Goal: Task Accomplishment & Management: Complete application form

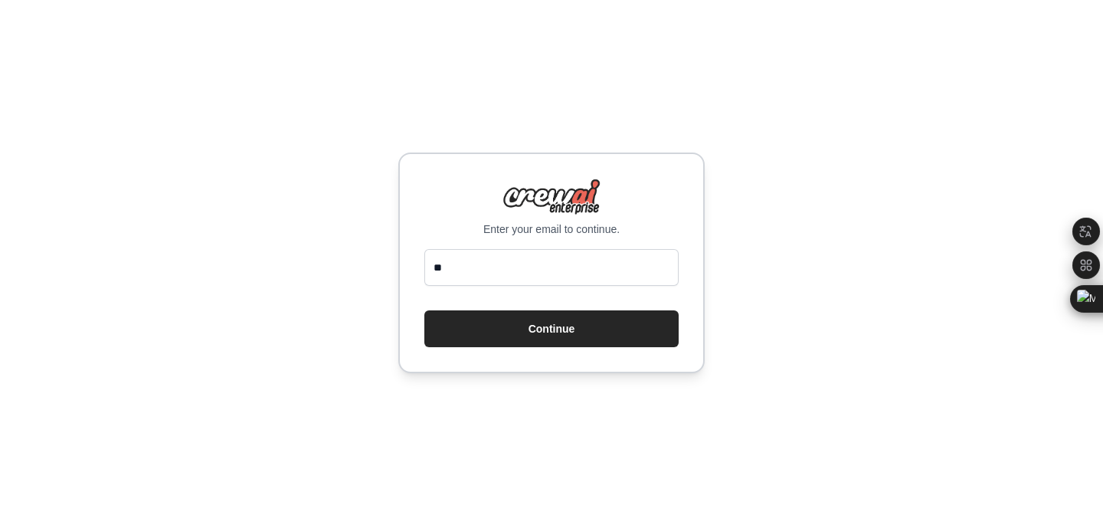
click at [503, 266] on input "**" at bounding box center [551, 267] width 254 height 37
type input "*"
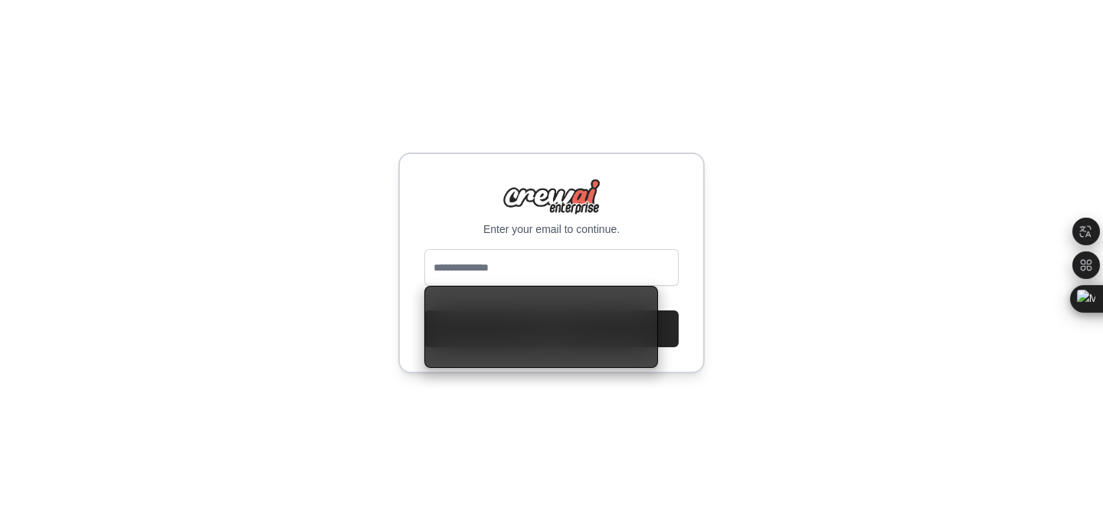
click at [509, 255] on input "email" at bounding box center [551, 267] width 254 height 37
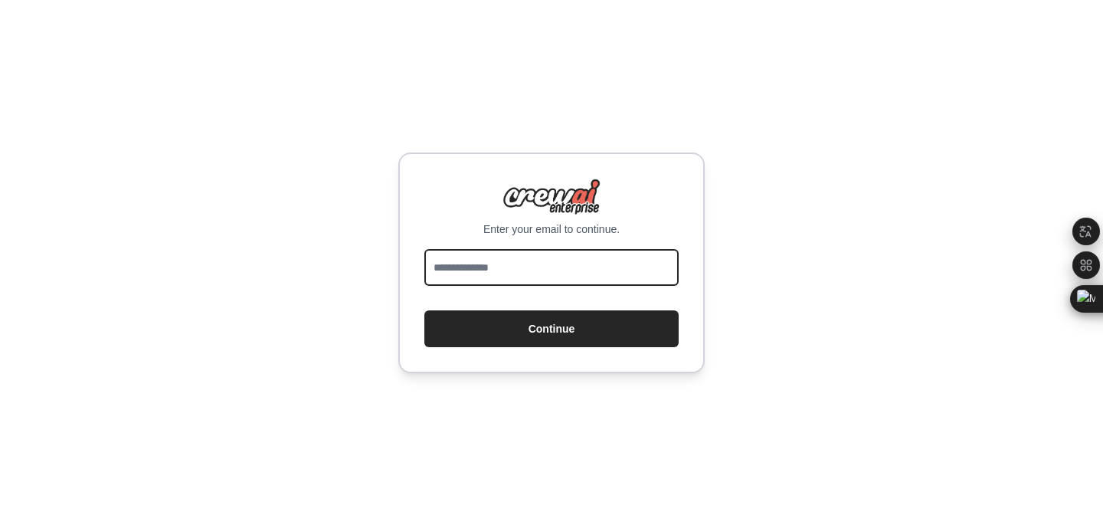
click at [502, 273] on input "email" at bounding box center [551, 267] width 254 height 37
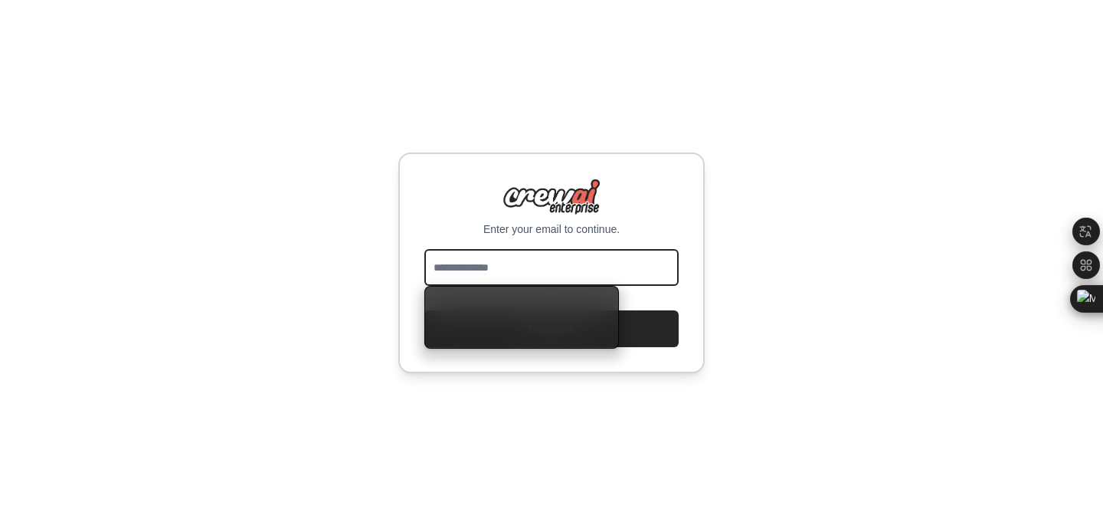
click at [482, 267] on input "email" at bounding box center [551, 267] width 254 height 37
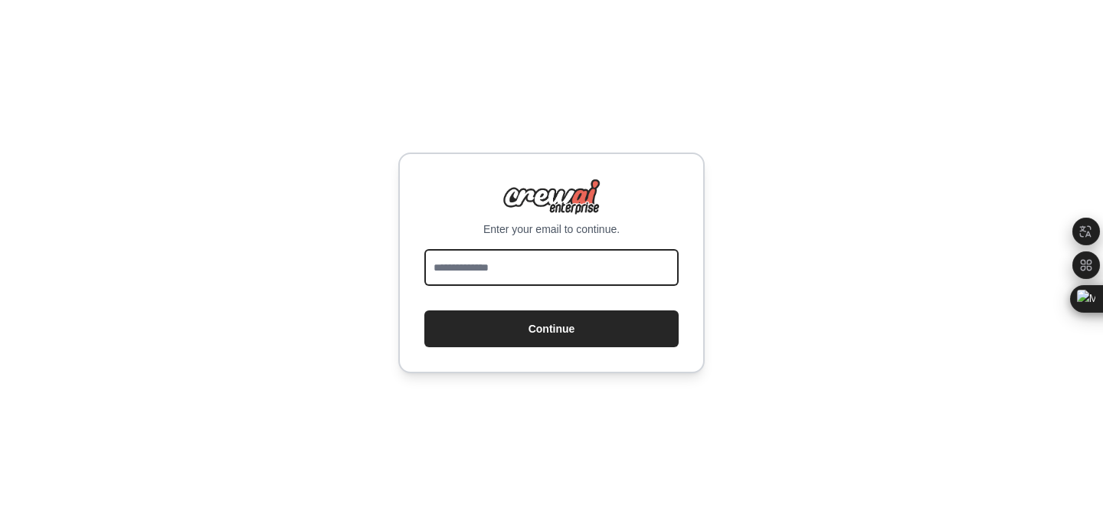
click at [531, 275] on input "email" at bounding box center [551, 267] width 254 height 37
type input "**********"
click at [424, 310] on button "Continue" at bounding box center [551, 328] width 254 height 37
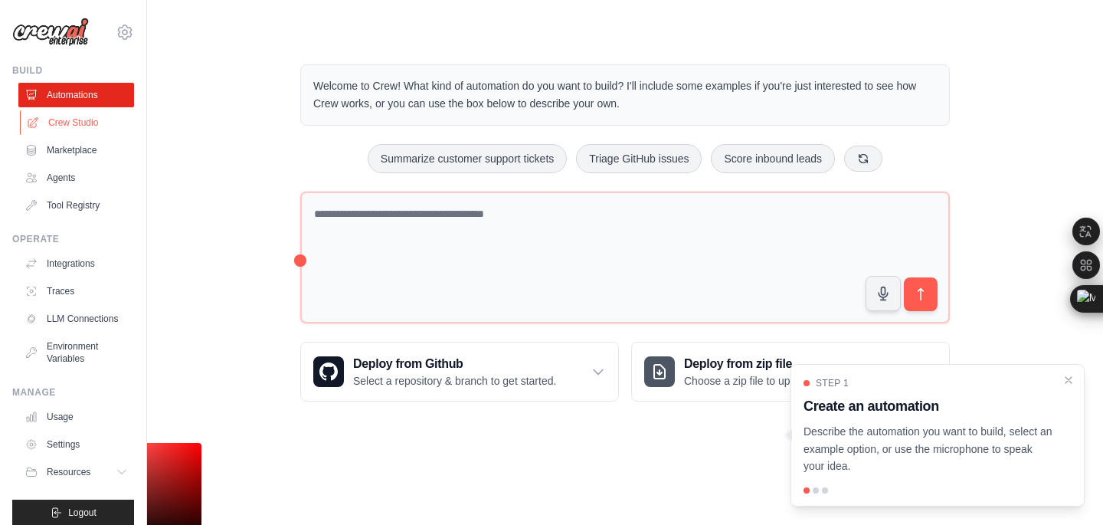
click at [76, 118] on link "Crew Studio" at bounding box center [78, 122] width 116 height 25
click at [68, 177] on link "Agents" at bounding box center [78, 177] width 116 height 25
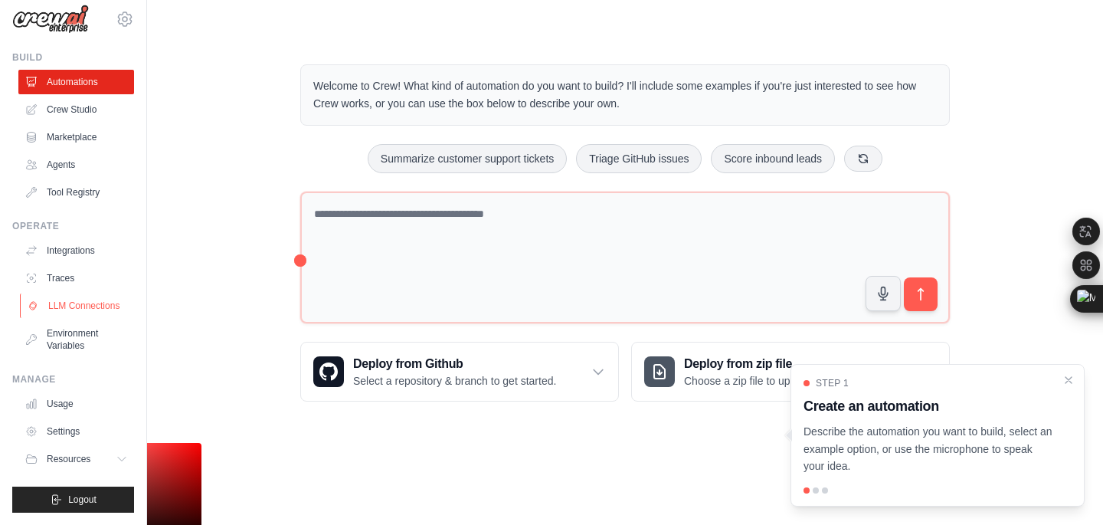
click at [91, 307] on link "LLM Connections" at bounding box center [78, 305] width 116 height 25
click at [83, 253] on link "Integrations" at bounding box center [78, 250] width 116 height 25
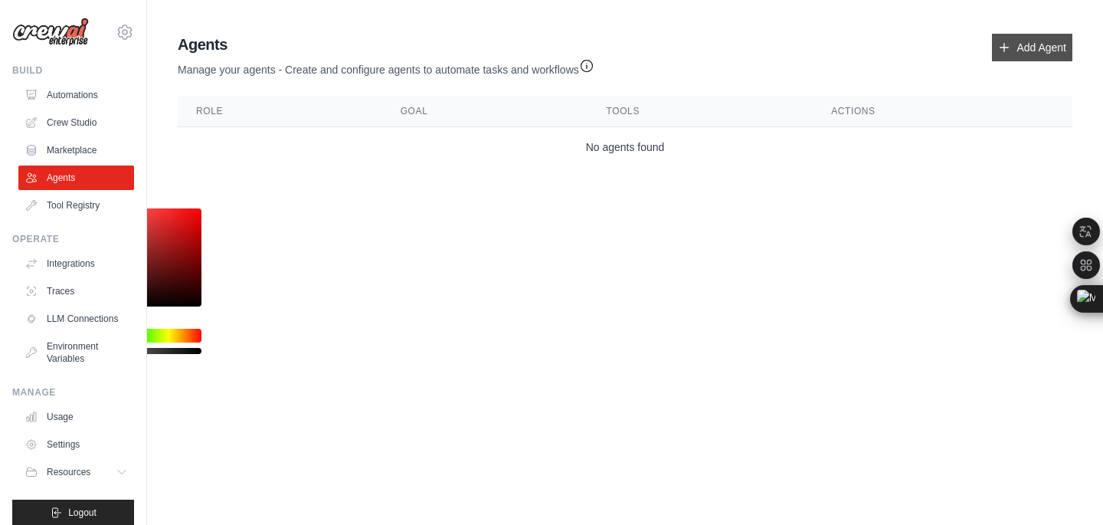
click at [1041, 44] on link "Add Agent" at bounding box center [1032, 48] width 80 height 28
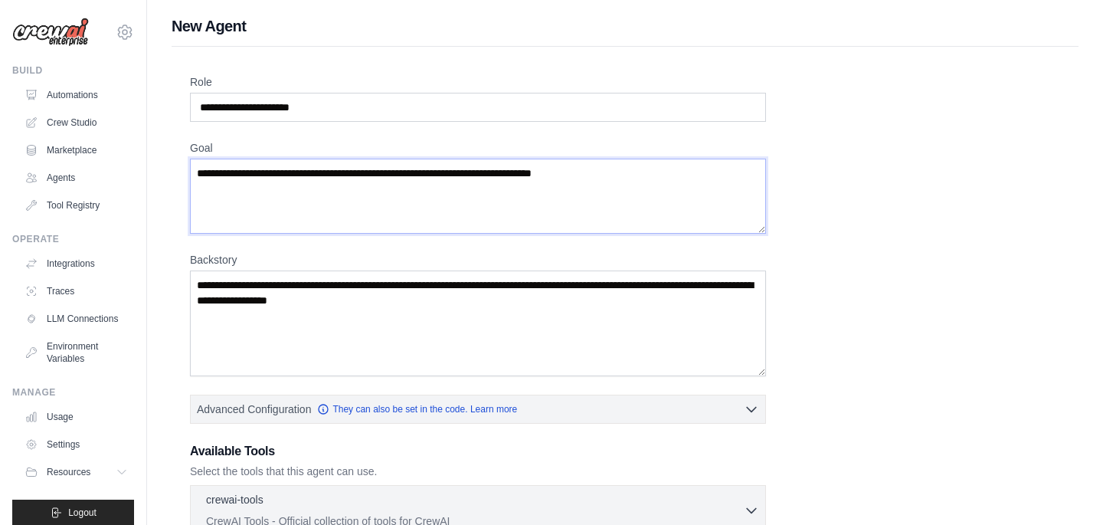
drag, startPoint x: 675, startPoint y: 196, endPoint x: 650, endPoint y: 102, distance: 97.4
click at [650, 102] on div "Role Goal Backstory Advanced Configuration They can also be set in the code. Le…" at bounding box center [625, 413] width 870 height 679
drag, startPoint x: 665, startPoint y: 166, endPoint x: 573, endPoint y: 70, distance: 132.7
click at [573, 70] on div "Role Goal Backstory Advanced Configuration They can also be set in the code. Le…" at bounding box center [625, 427] width 907 height 760
click at [633, 173] on textarea "Goal" at bounding box center [478, 196] width 576 height 75
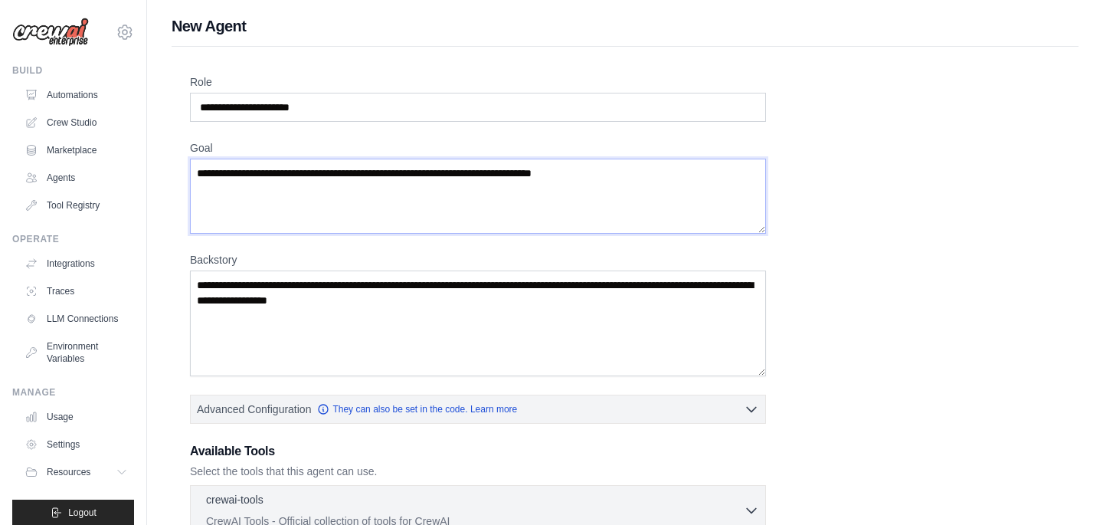
click at [633, 173] on textarea "Goal" at bounding box center [478, 196] width 576 height 75
click at [620, 183] on textarea "Goal" at bounding box center [478, 196] width 576 height 75
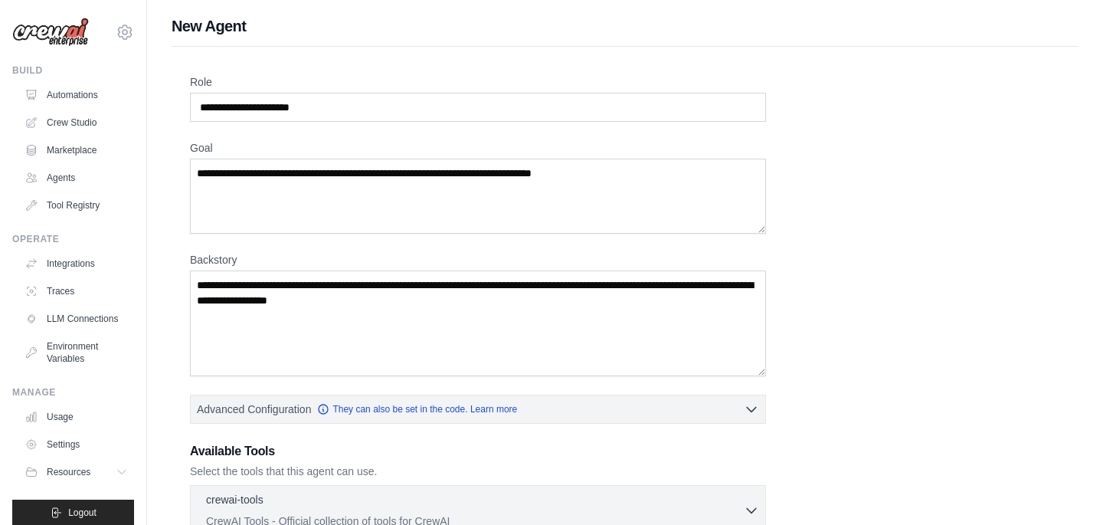
click at [411, 92] on div "Role" at bounding box center [478, 97] width 576 height 47
click at [404, 108] on input "Role" at bounding box center [478, 107] width 576 height 29
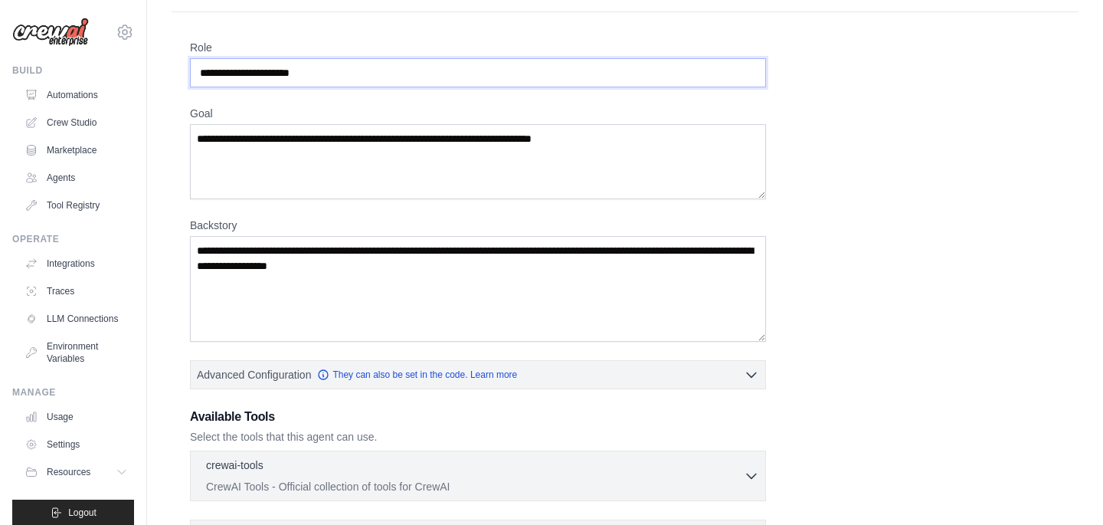
scroll to position [31, 0]
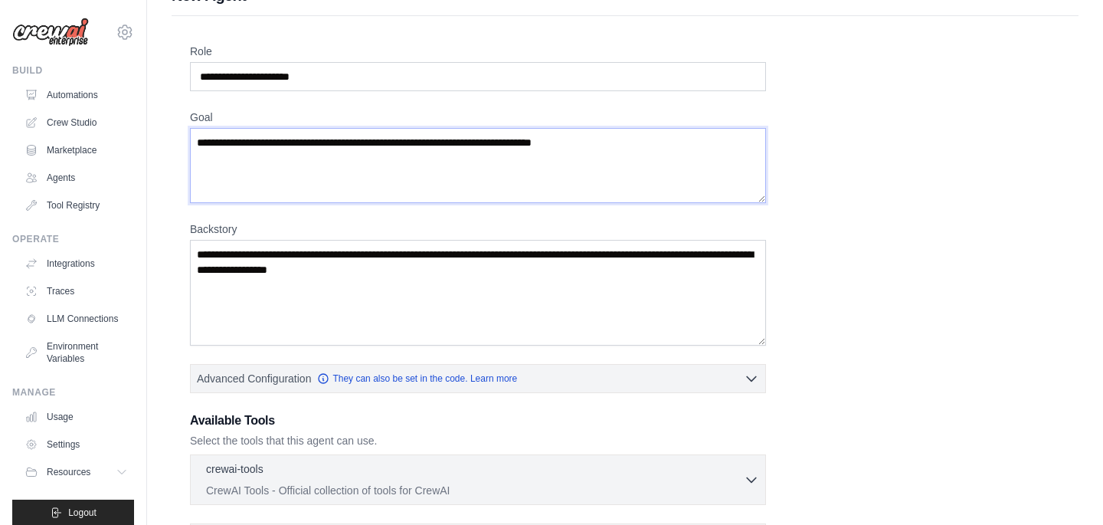
click at [378, 135] on textarea "Goal" at bounding box center [478, 165] width 576 height 75
type textarea "*"
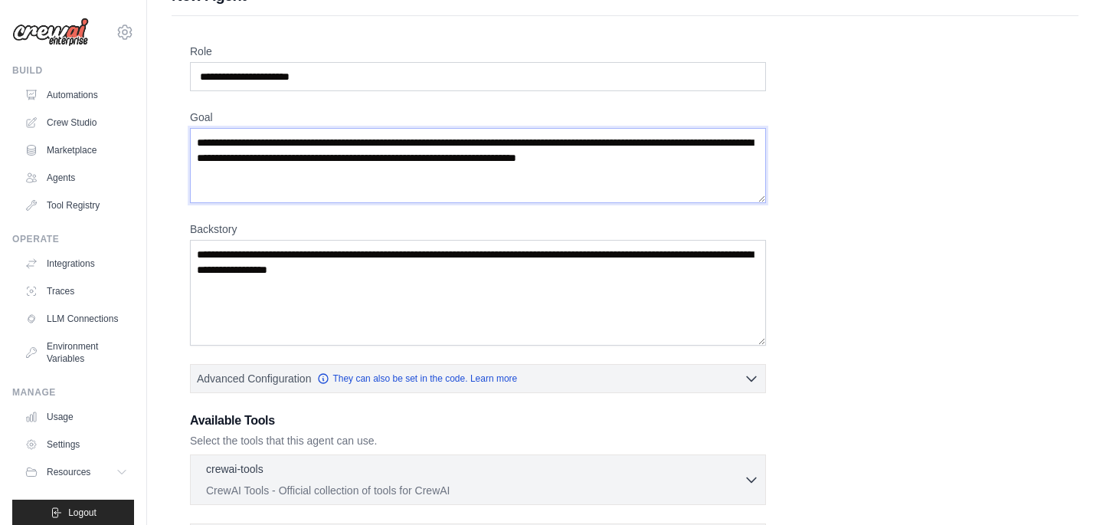
type textarea "**********"
click at [537, 259] on textarea "Backstory" at bounding box center [478, 293] width 576 height 106
paste textarea "**********"
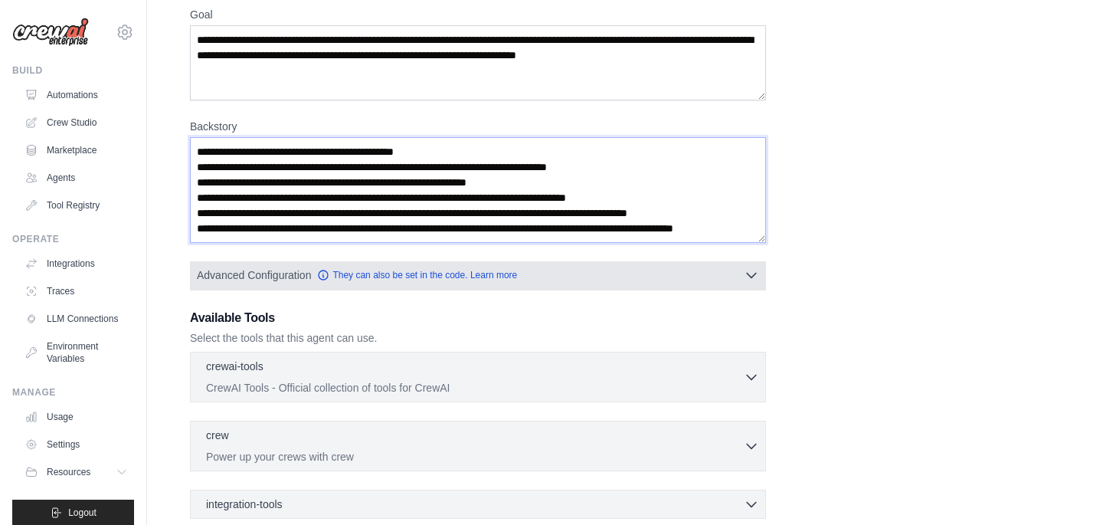
scroll to position [140, 0]
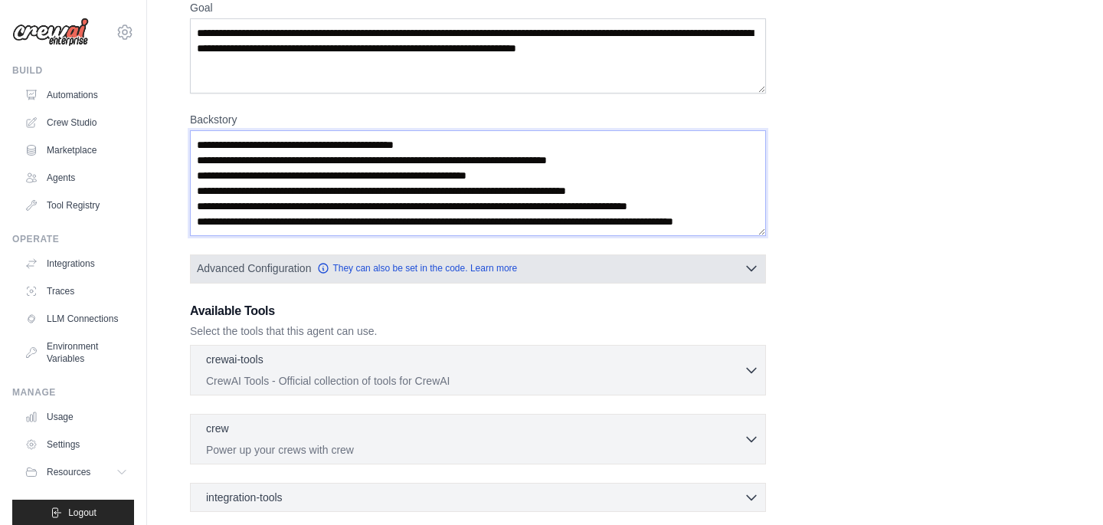
type textarea "**********"
click at [597, 270] on button "Advanced Configuration They can also be set in the code. Learn more" at bounding box center [478, 268] width 575 height 28
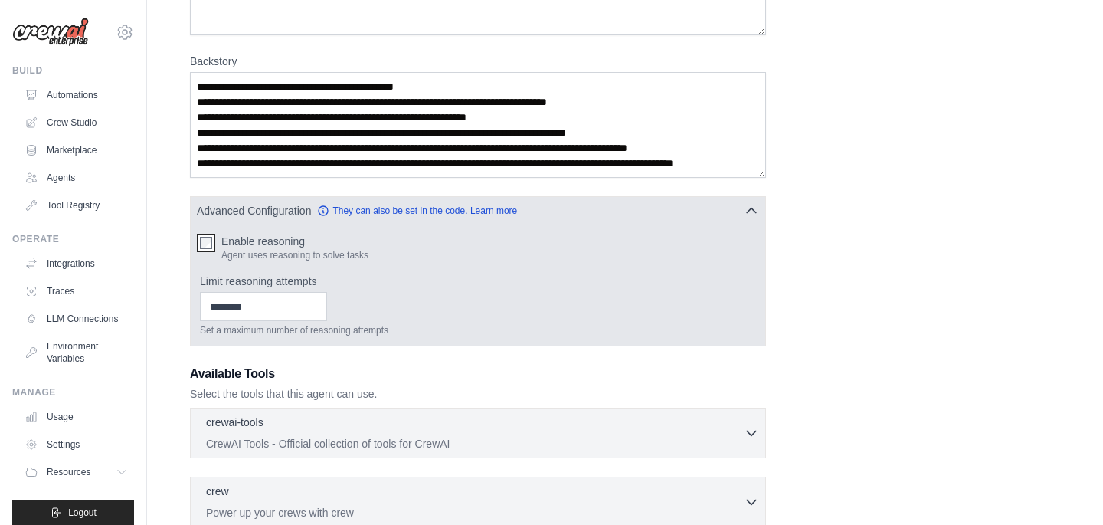
scroll to position [208, 0]
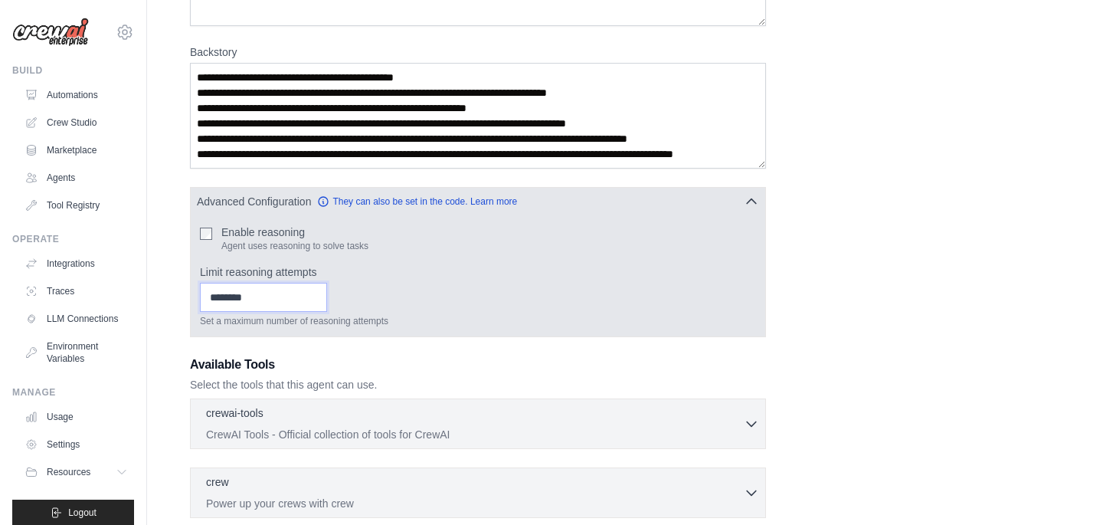
click at [274, 301] on input "Limit reasoning attempts" at bounding box center [263, 297] width 127 height 29
click at [325, 294] on input "*" at bounding box center [263, 297] width 127 height 29
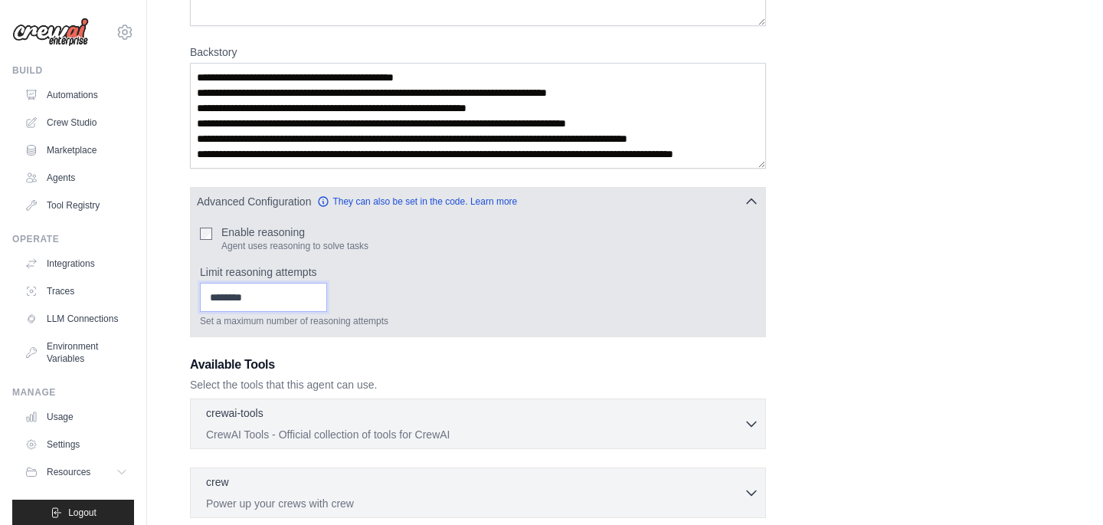
type input "*"
click at [325, 294] on input "*" at bounding box center [263, 297] width 127 height 29
click at [245, 296] on input "*" at bounding box center [263, 297] width 127 height 29
type input "*"
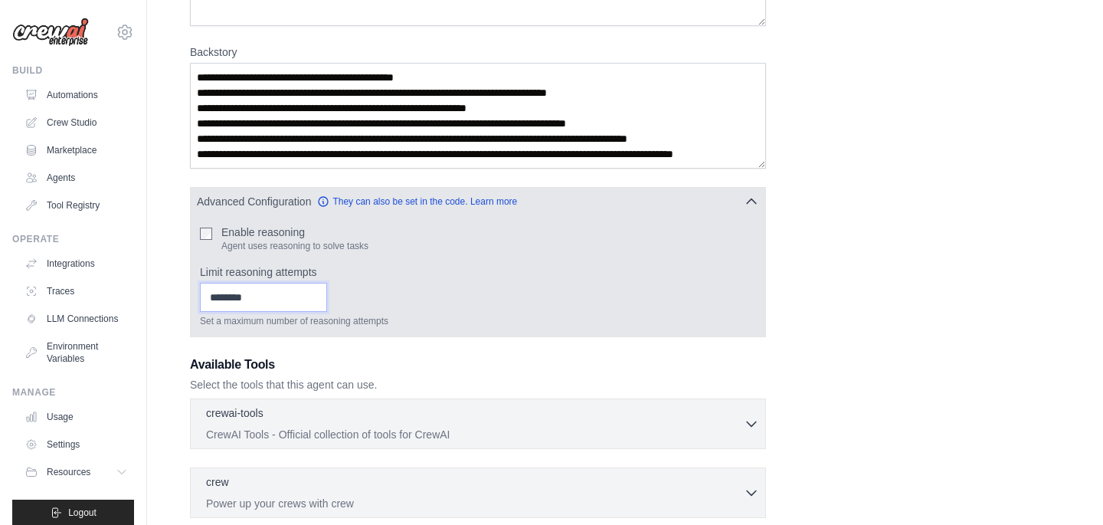
type input "*"
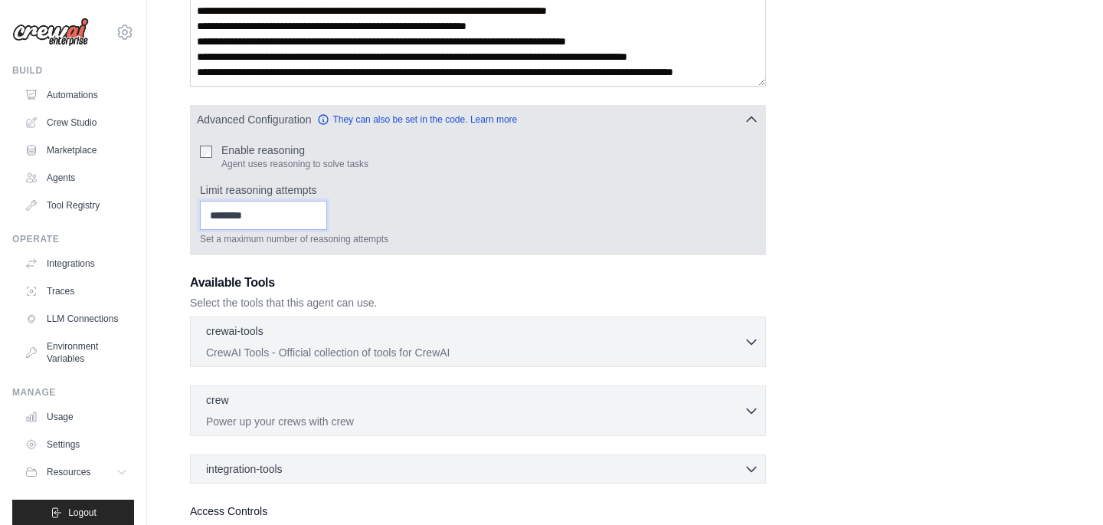
scroll to position [365, 0]
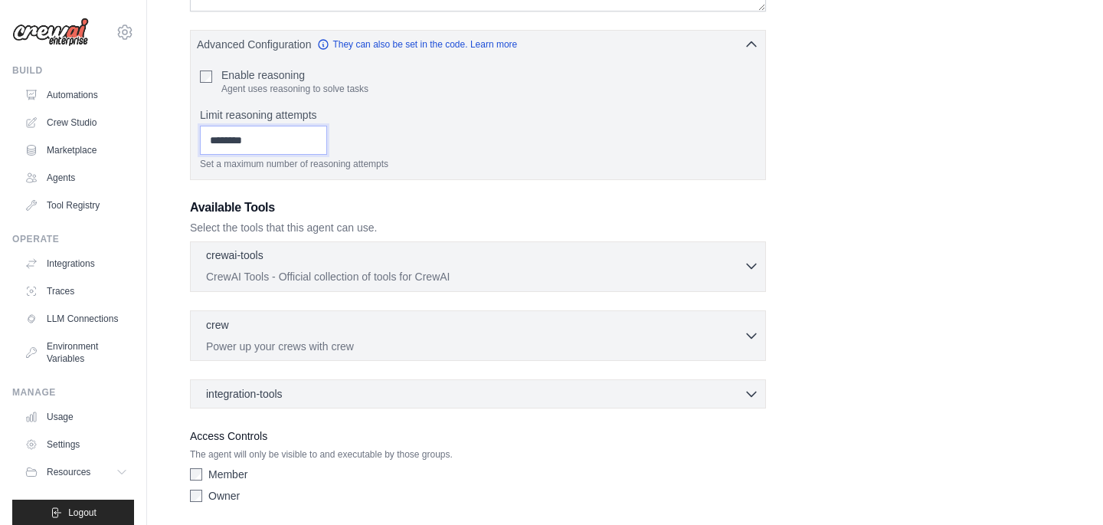
type input "**"
click at [705, 260] on div "crewai-tools 0 selected" at bounding box center [475, 256] width 538 height 18
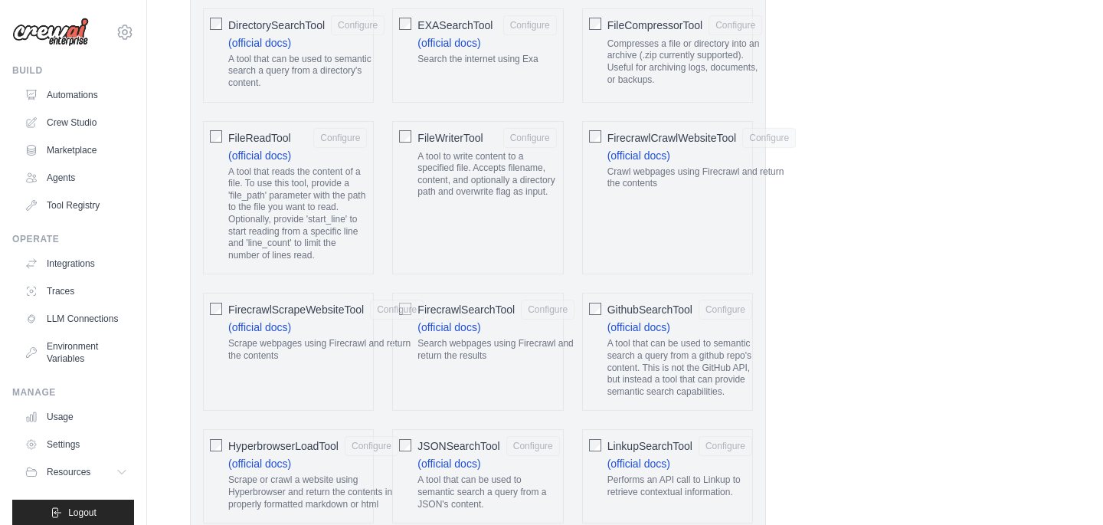
scroll to position [1228, 0]
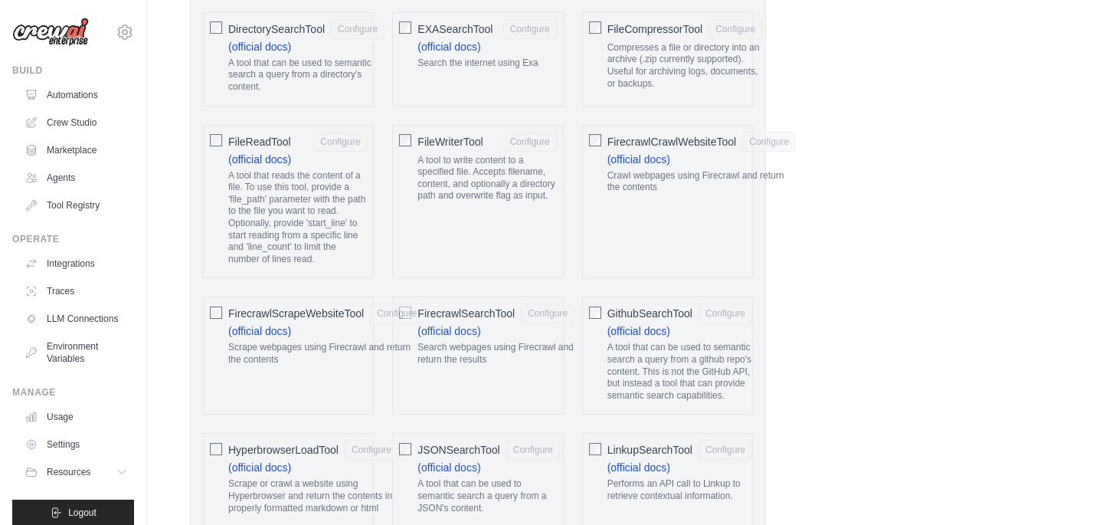
click at [228, 145] on div "FileReadTool Configure (official docs) A tool that reads the content of a file.…" at bounding box center [288, 202] width 171 height 154
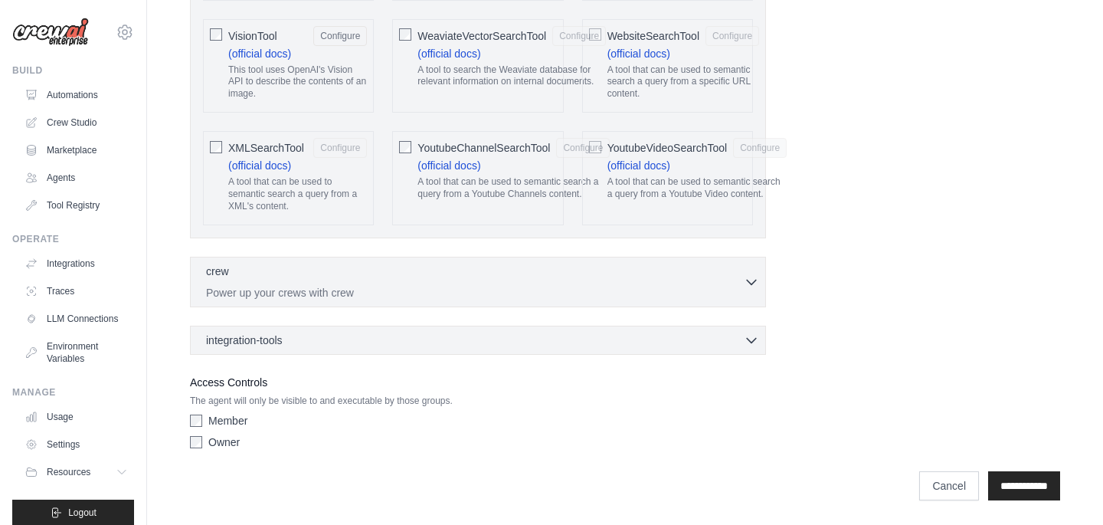
scroll to position [3504, 0]
click at [417, 285] on p "Power up your crews with crew" at bounding box center [475, 291] width 538 height 15
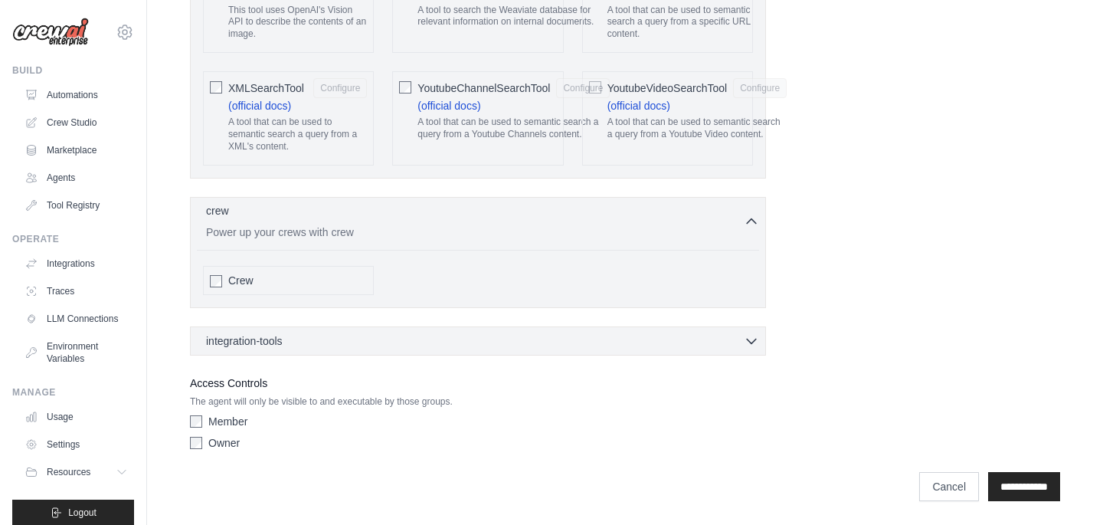
scroll to position [3564, 0]
click at [199, 428] on div "Member Owner" at bounding box center [478, 434] width 576 height 43
click at [419, 345] on div "integration-tools 0 selected" at bounding box center [482, 339] width 553 height 15
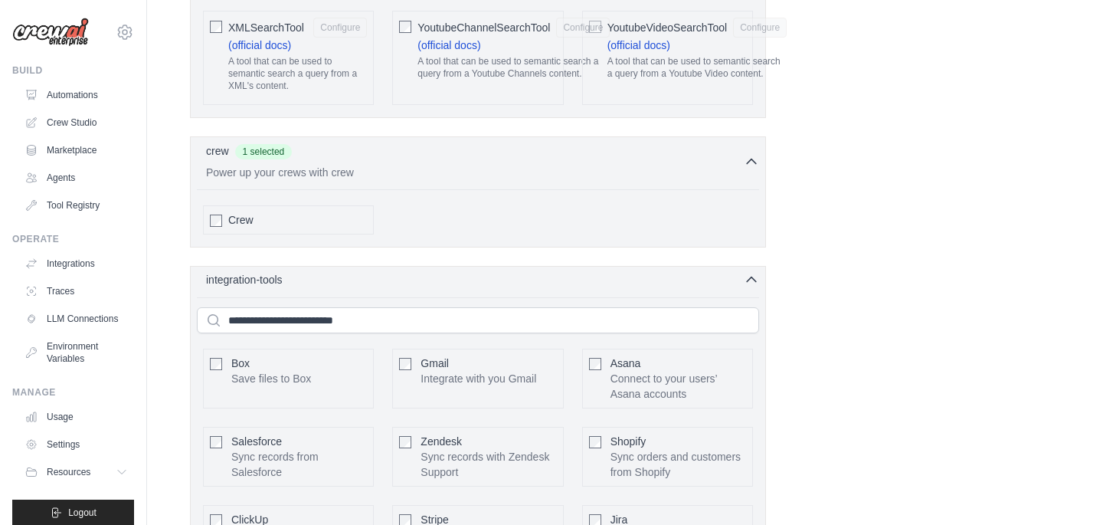
click at [419, 287] on div "integration-tools 0 selected" at bounding box center [482, 279] width 553 height 15
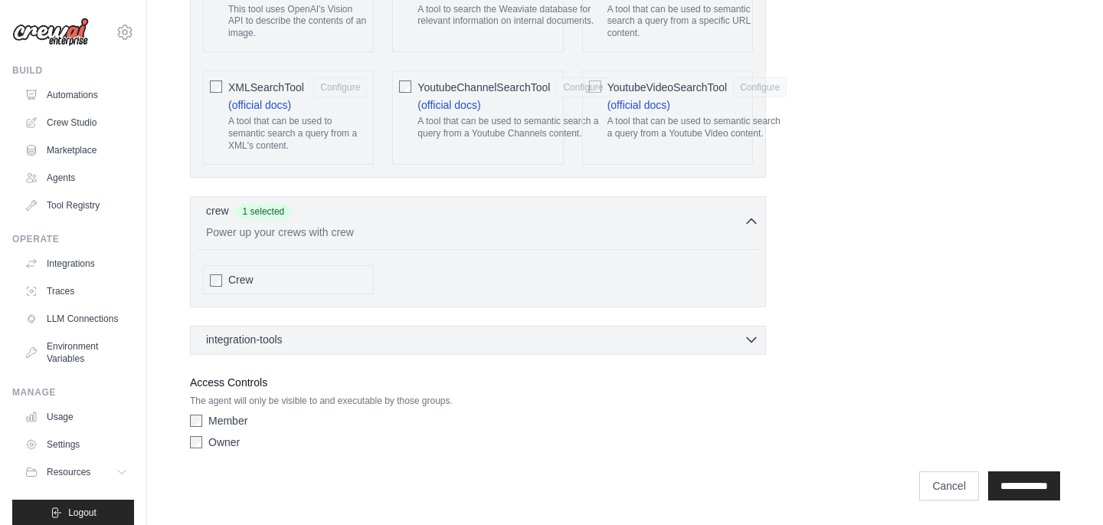
click at [419, 345] on div "integration-tools 0 selected" at bounding box center [482, 339] width 553 height 15
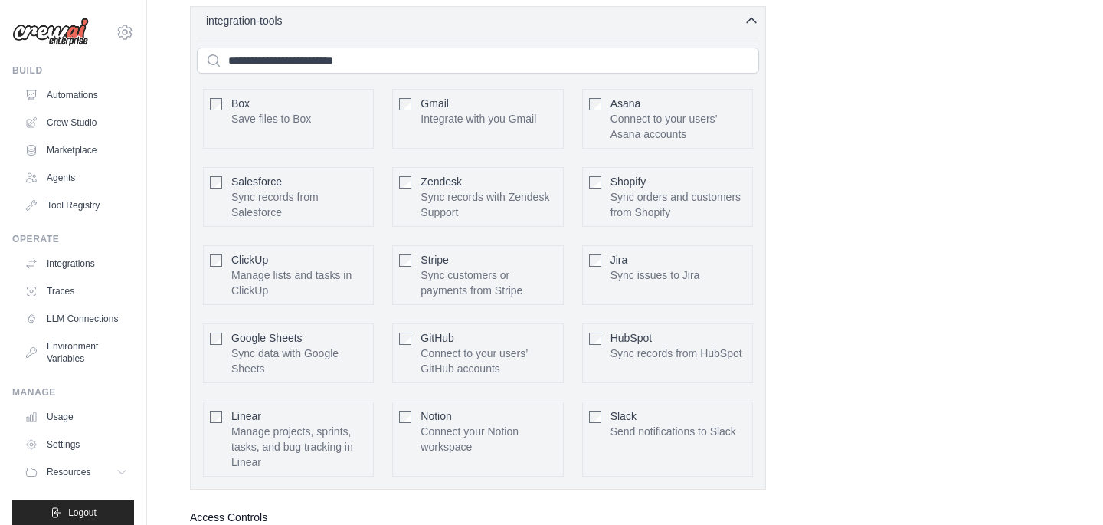
scroll to position [4019, 0]
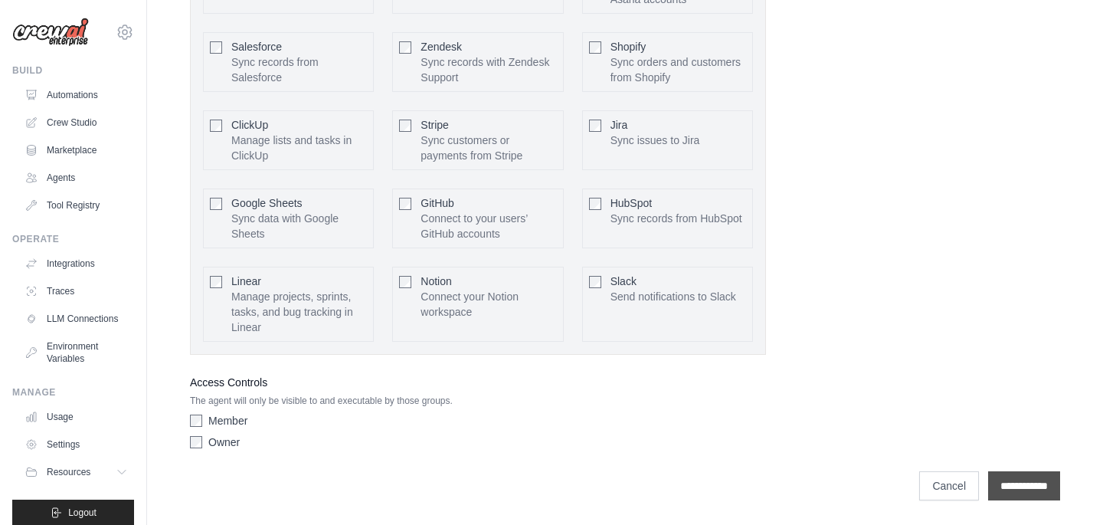
click at [999, 486] on input "**********" at bounding box center [1024, 485] width 72 height 29
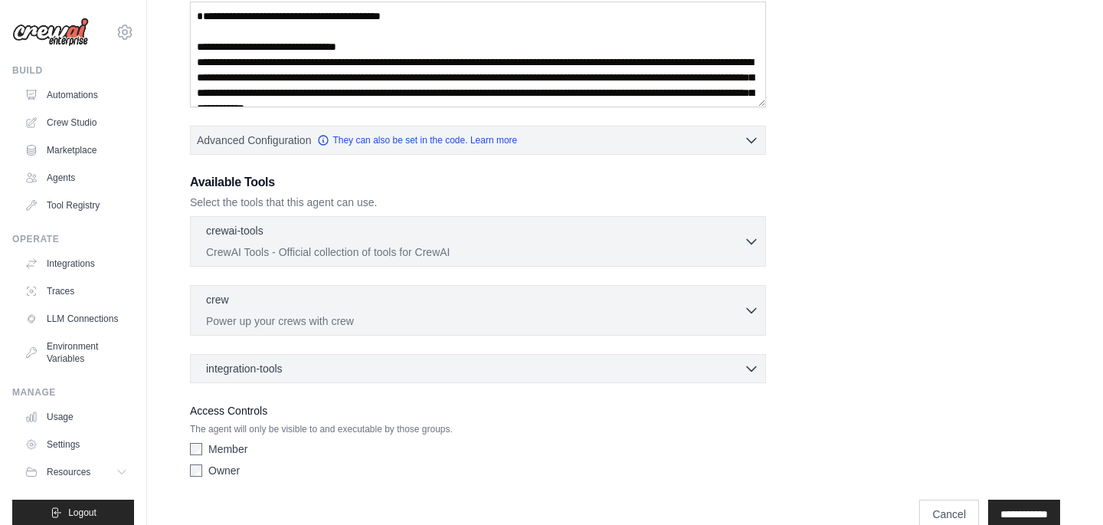
scroll to position [377, 0]
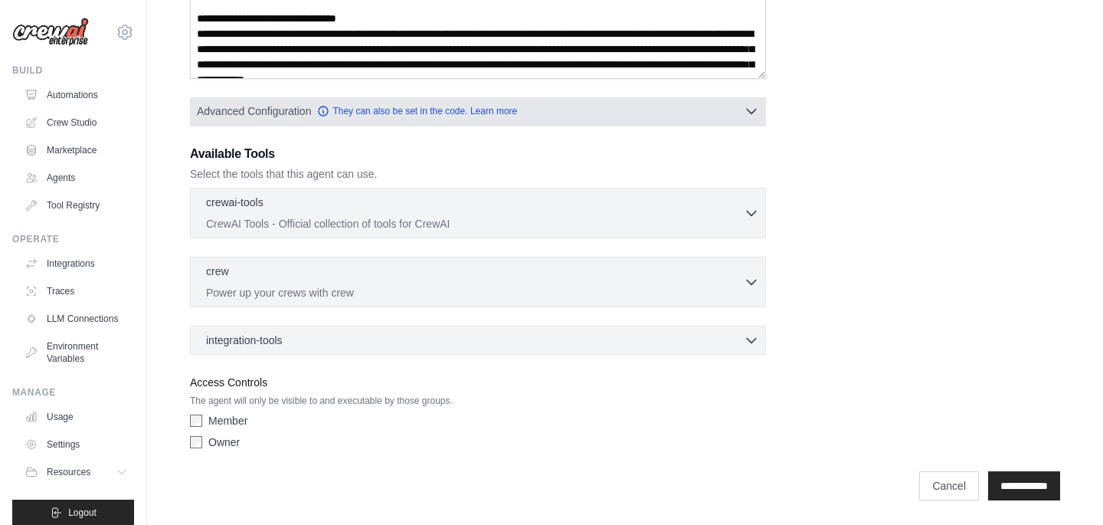
click at [260, 111] on span "Advanced Configuration" at bounding box center [254, 110] width 114 height 15
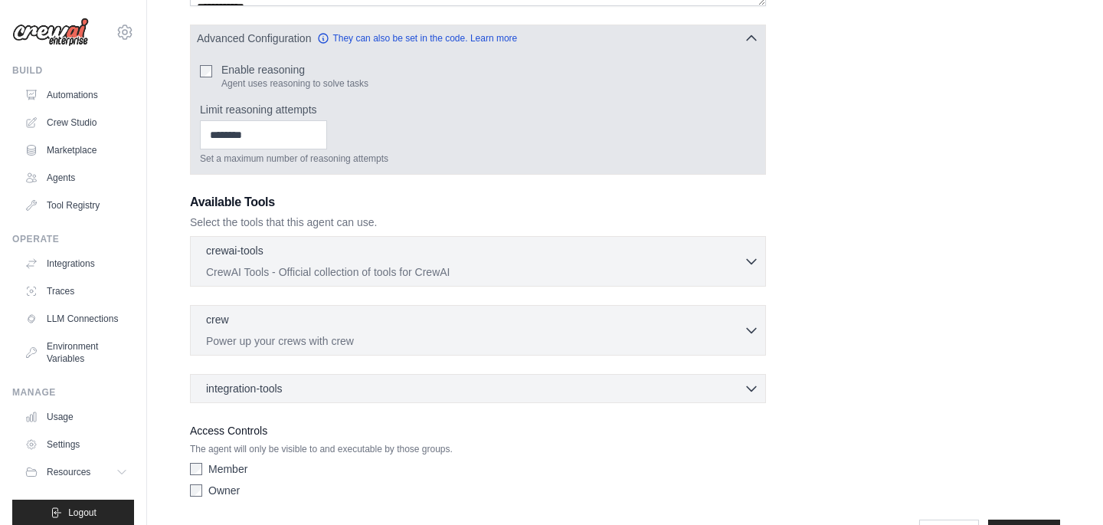
scroll to position [498, 0]
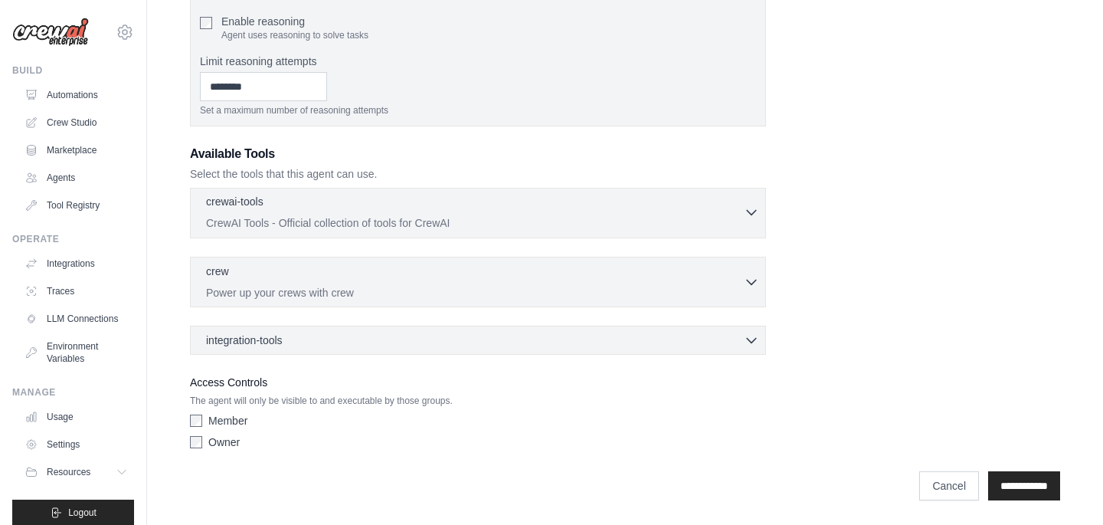
click at [259, 224] on p "CrewAI Tools - Official collection of tools for CrewAI" at bounding box center [475, 222] width 538 height 15
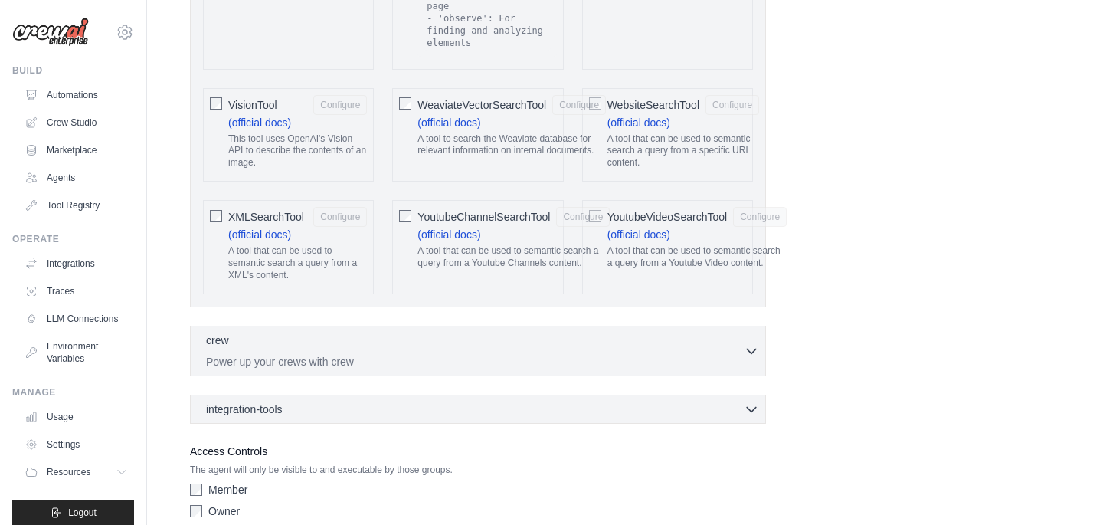
scroll to position [3583, 0]
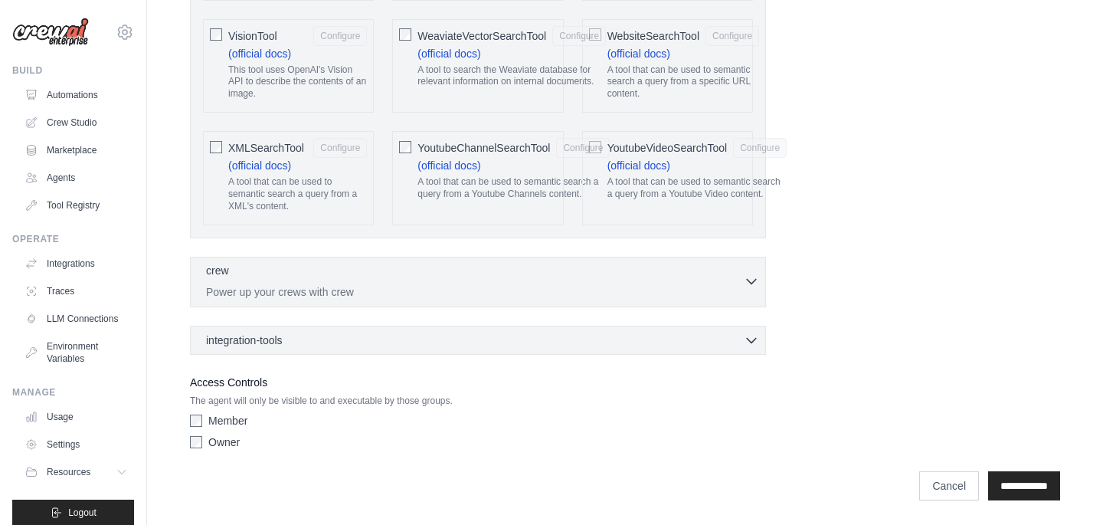
click at [290, 299] on p "Power up your crews with crew" at bounding box center [475, 291] width 538 height 15
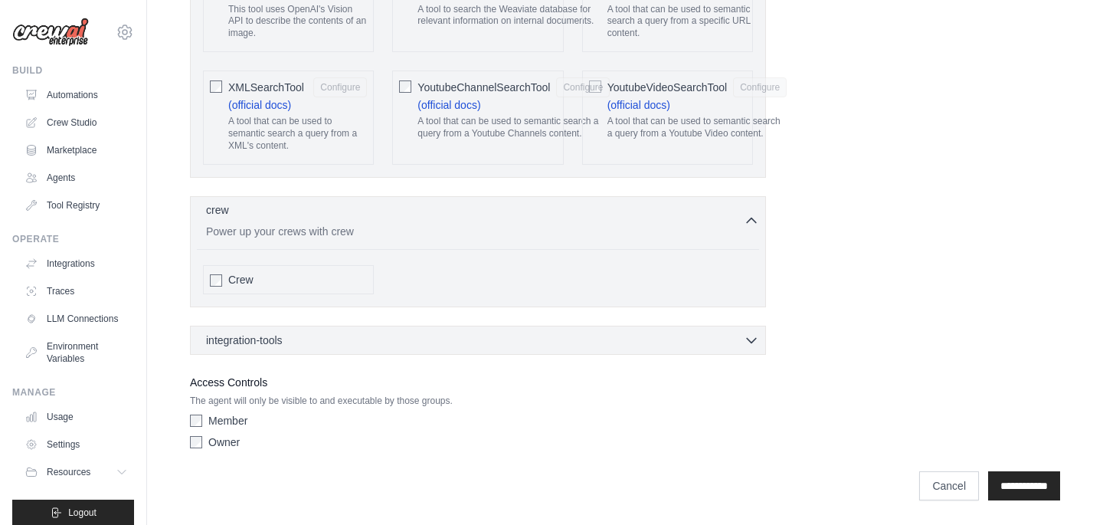
scroll to position [3644, 0]
click at [333, 341] on div "integration-tools 0 selected" at bounding box center [482, 339] width 553 height 15
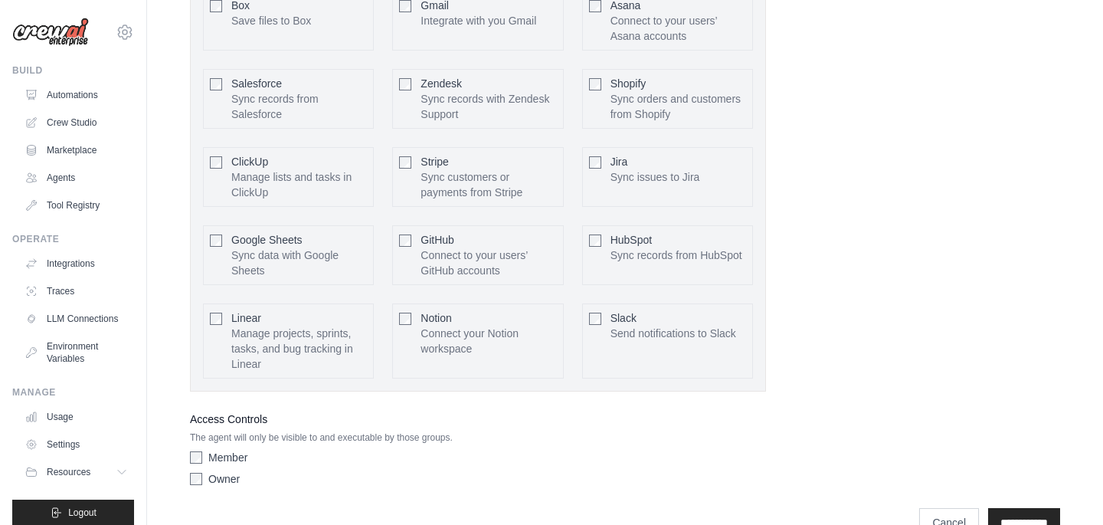
scroll to position [4098, 0]
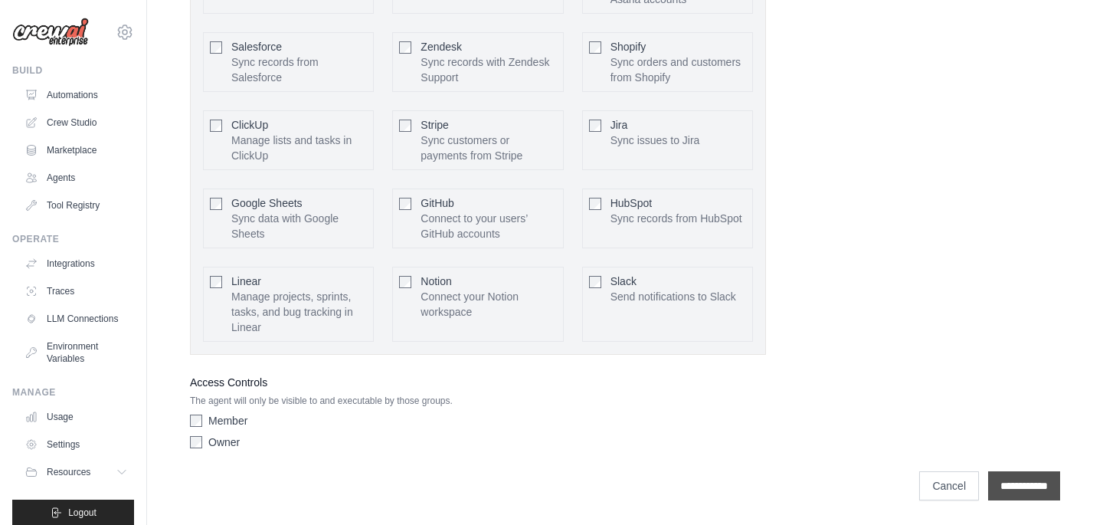
click at [1000, 483] on input "**********" at bounding box center [1024, 485] width 72 height 29
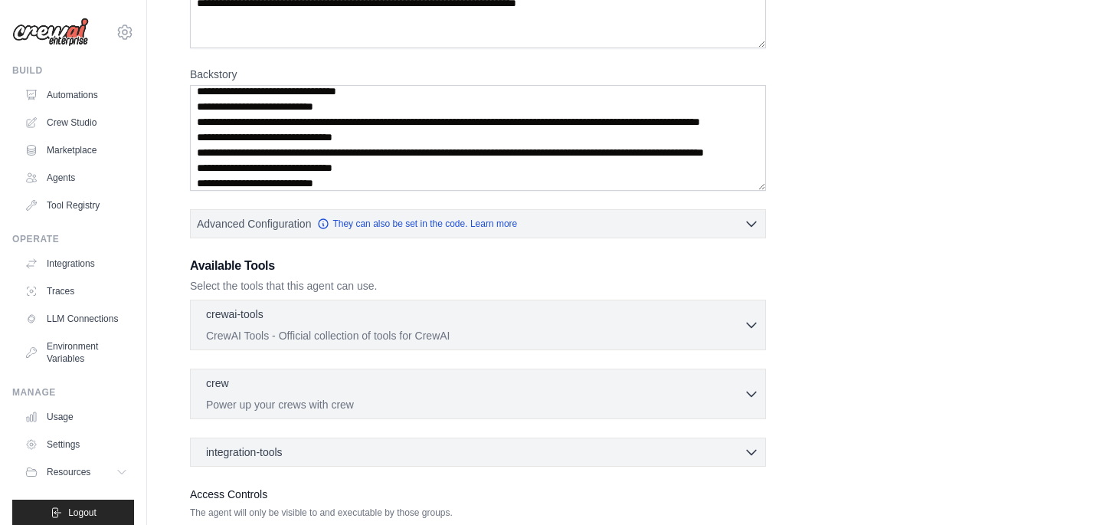
scroll to position [377, 0]
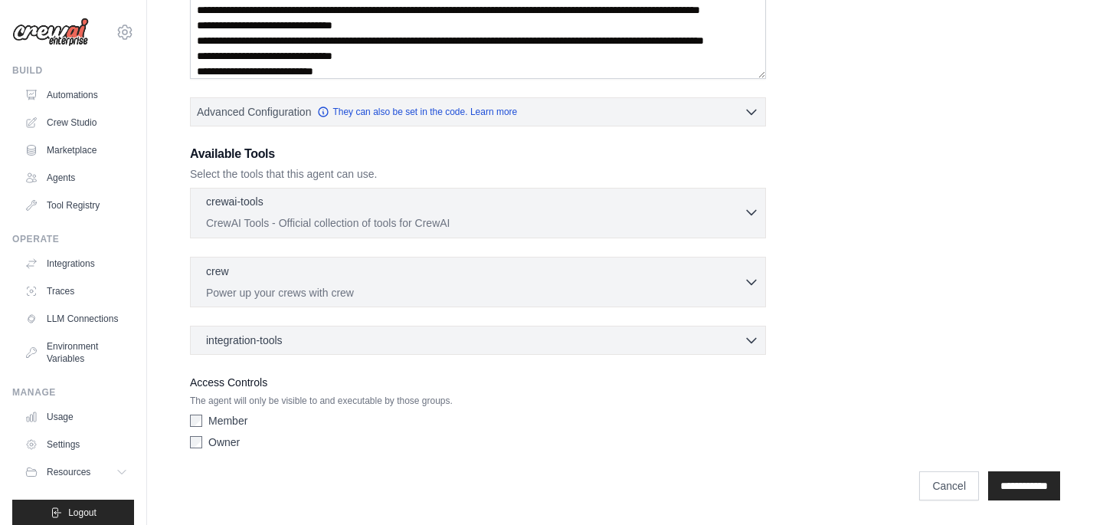
click at [447, 215] on p "CrewAI Tools - Official collection of tools for CrewAI" at bounding box center [475, 222] width 538 height 15
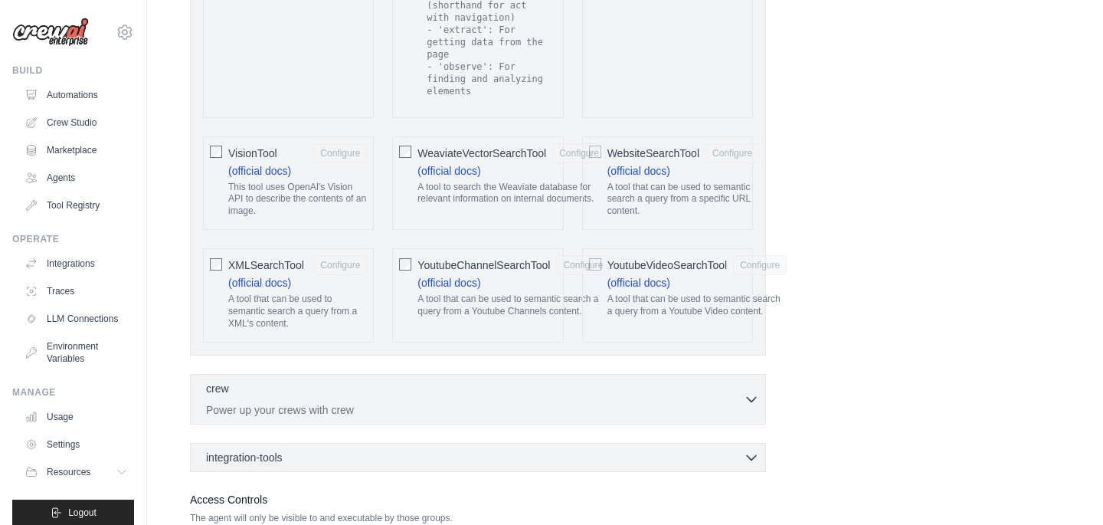
scroll to position [3462, 0]
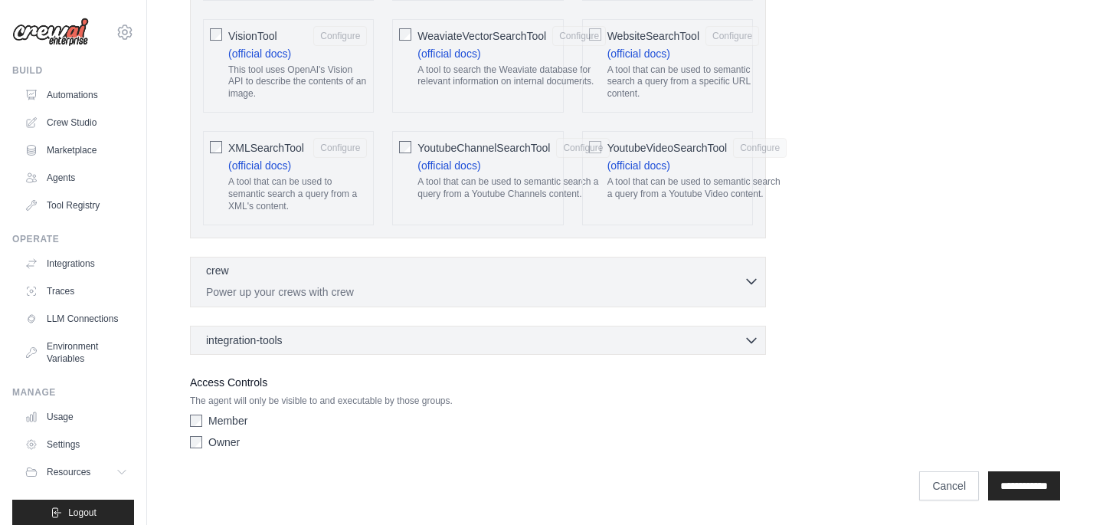
click at [496, 296] on p "Power up your crews with crew" at bounding box center [475, 291] width 538 height 15
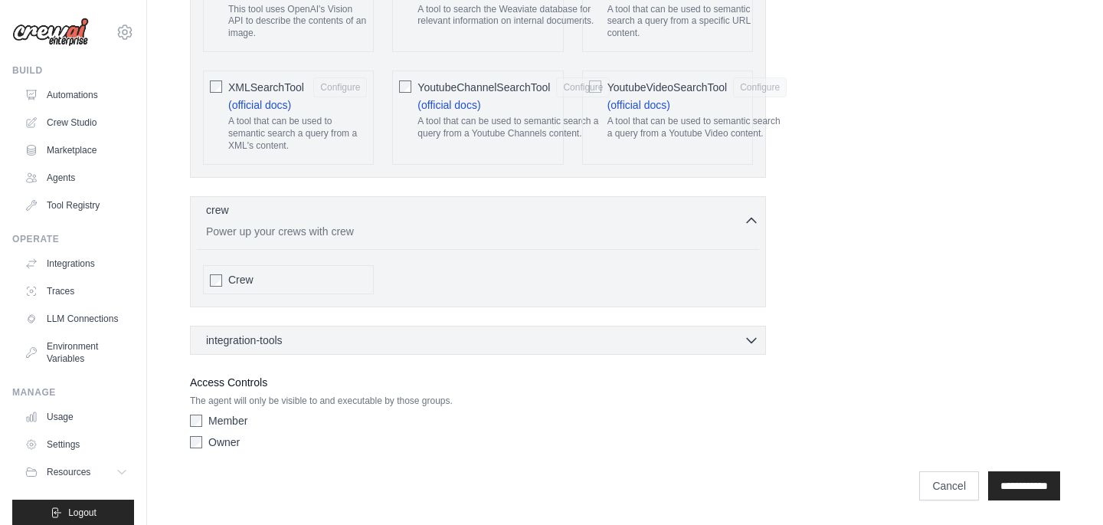
scroll to position [3476, 0]
click at [227, 294] on div "Crew" at bounding box center [288, 279] width 171 height 29
click at [368, 335] on div "integration-tools 0 selected" at bounding box center [482, 339] width 553 height 15
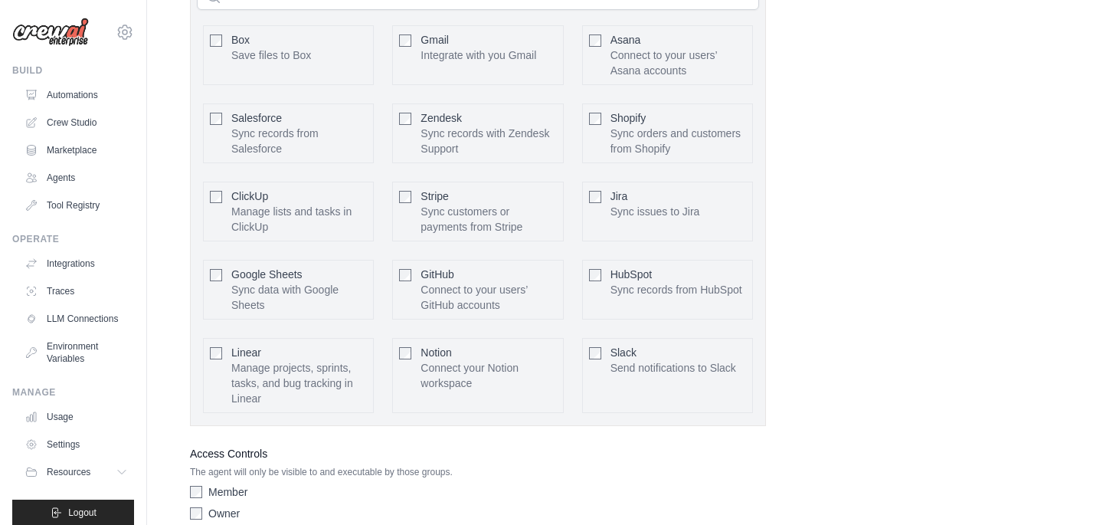
scroll to position [3977, 0]
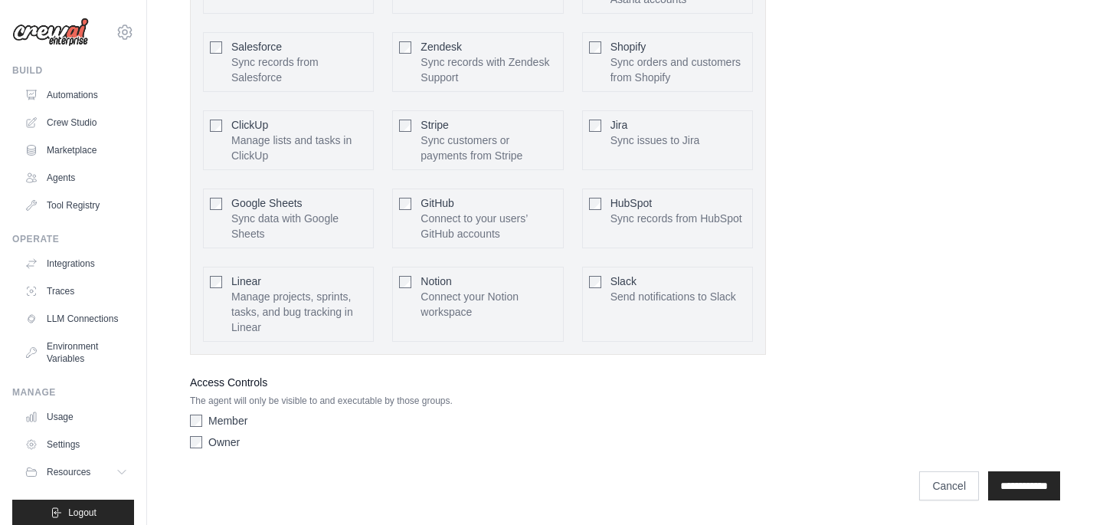
click at [199, 431] on div "Member Owner" at bounding box center [478, 434] width 576 height 43
click at [230, 447] on label "Owner" at bounding box center [223, 441] width 31 height 15
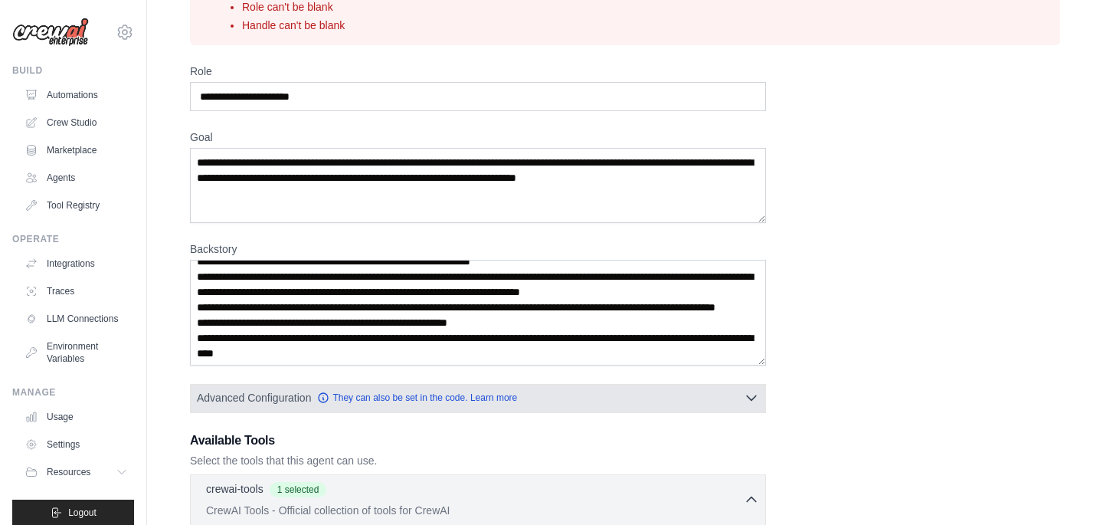
scroll to position [139, 0]
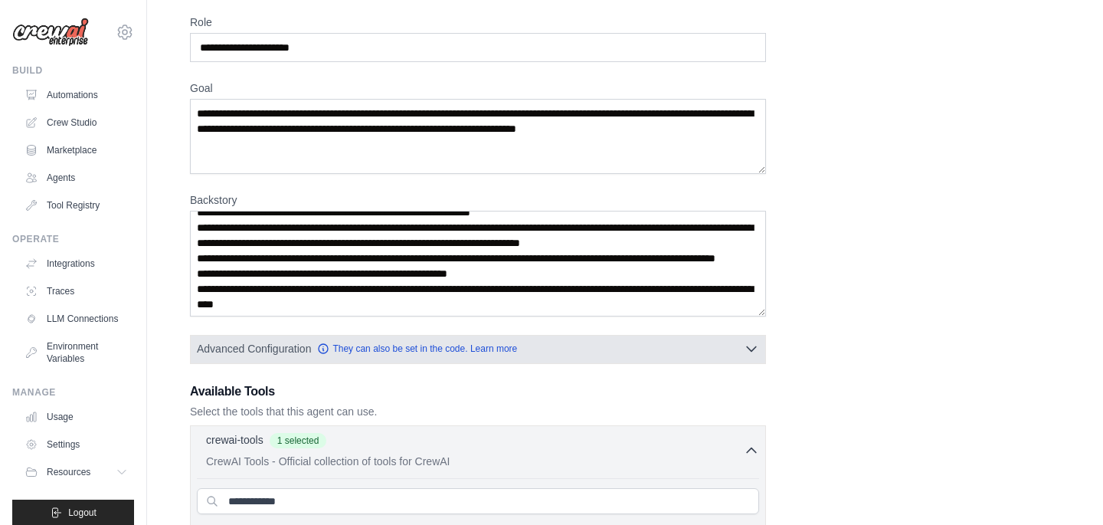
click at [288, 339] on button "Advanced Configuration They can also be set in the code. Learn more" at bounding box center [478, 349] width 575 height 28
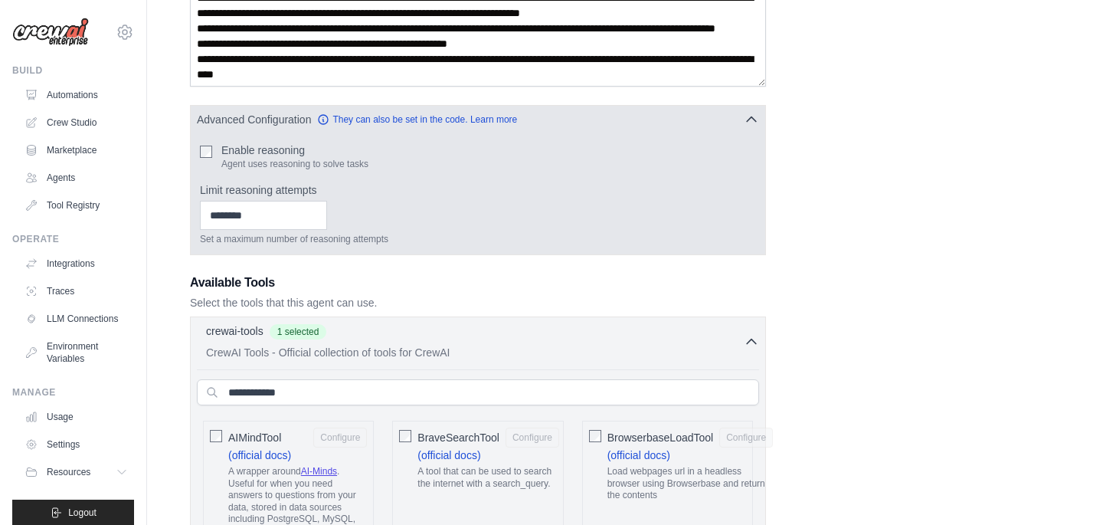
scroll to position [439, 0]
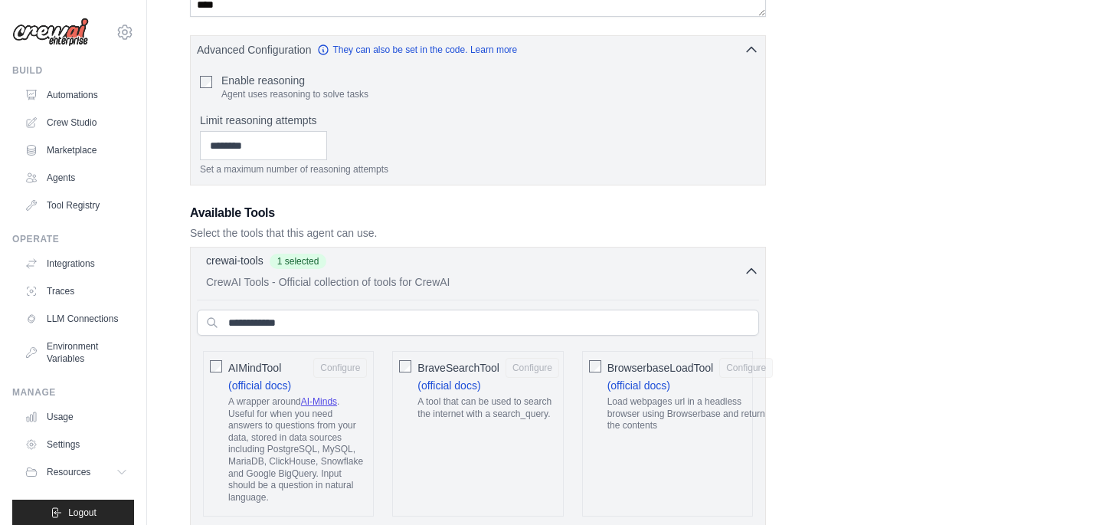
click at [304, 264] on span "1 selected" at bounding box center [298, 261] width 57 height 15
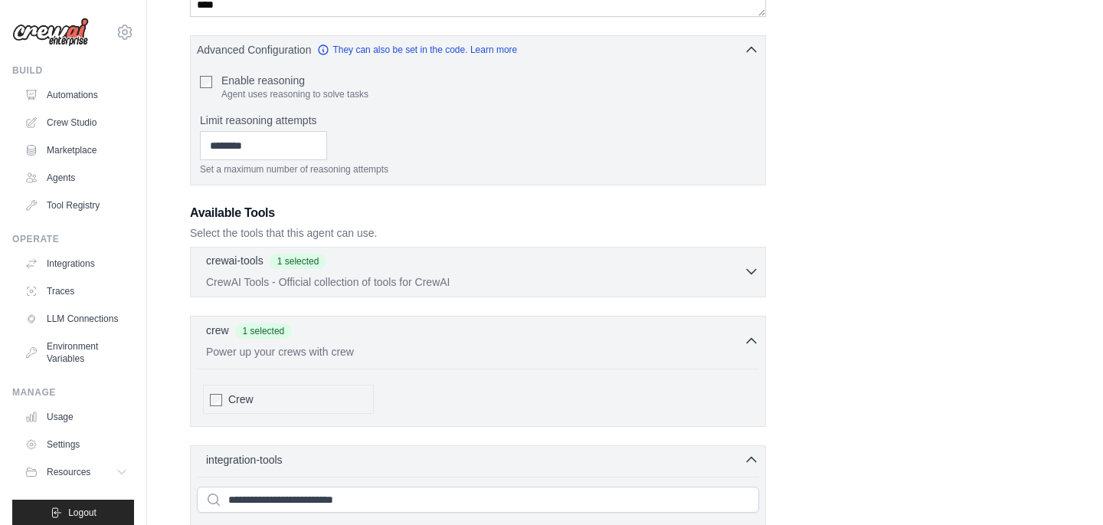
click at [394, 270] on div "crewai-tools 1 selected" at bounding box center [475, 262] width 538 height 18
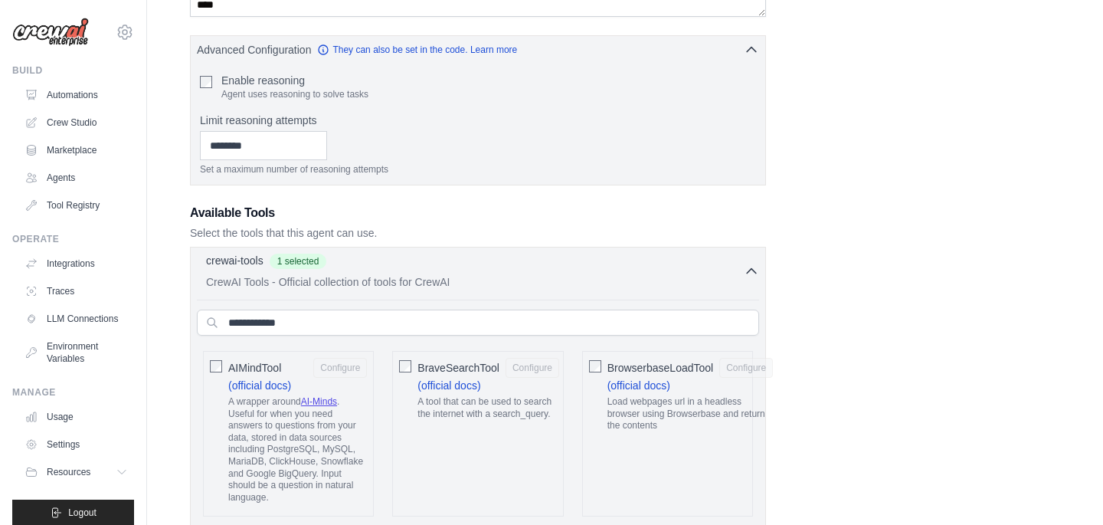
click at [394, 270] on div "crewai-tools 1 selected" at bounding box center [475, 262] width 538 height 18
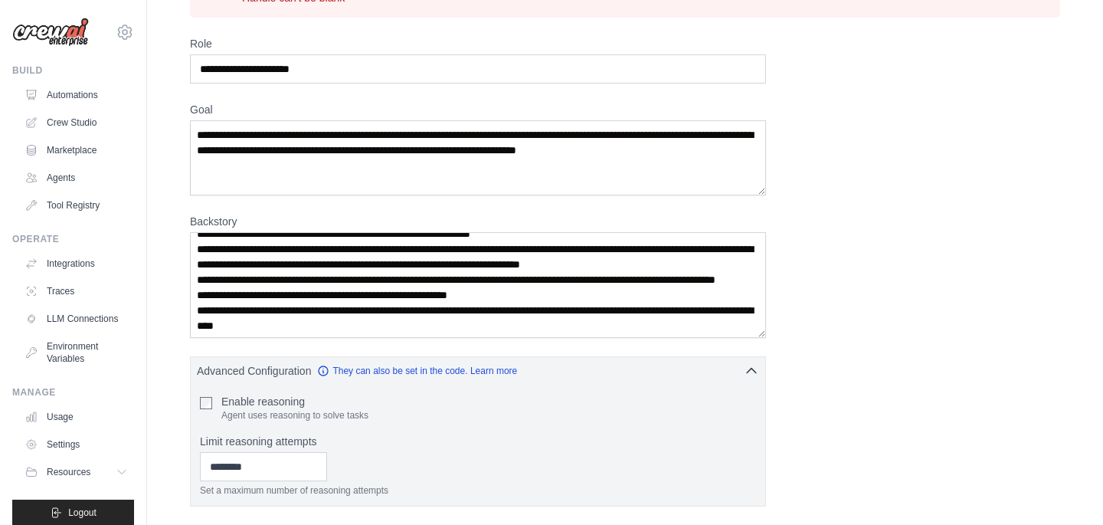
scroll to position [0, 0]
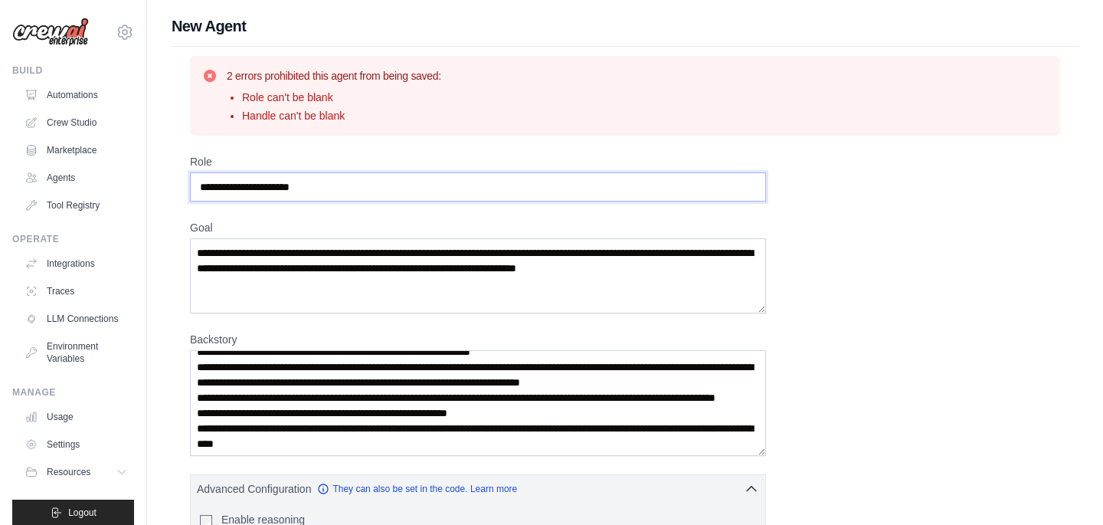
click at [355, 184] on input "Role" at bounding box center [478, 186] width 576 height 29
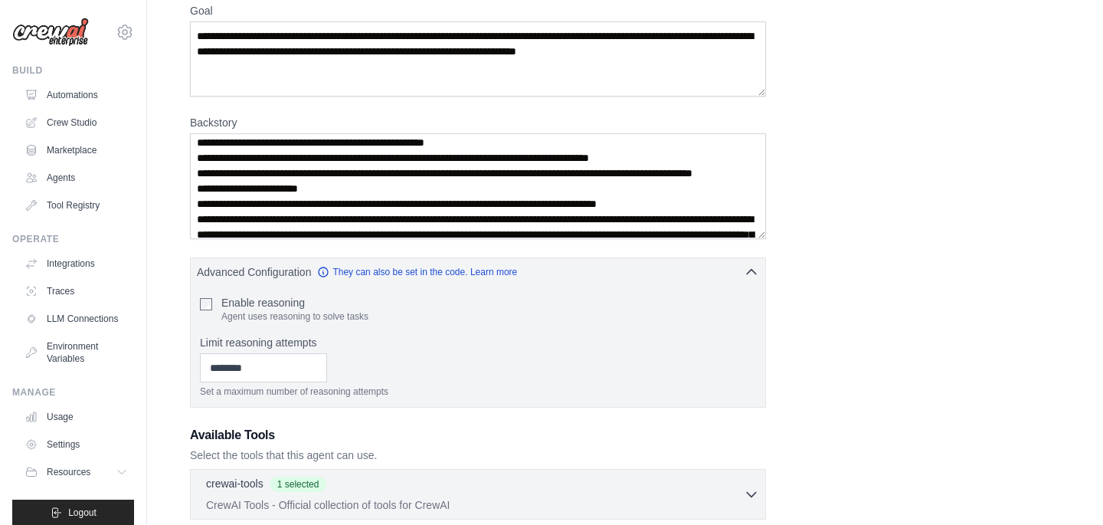
scroll to position [573, 0]
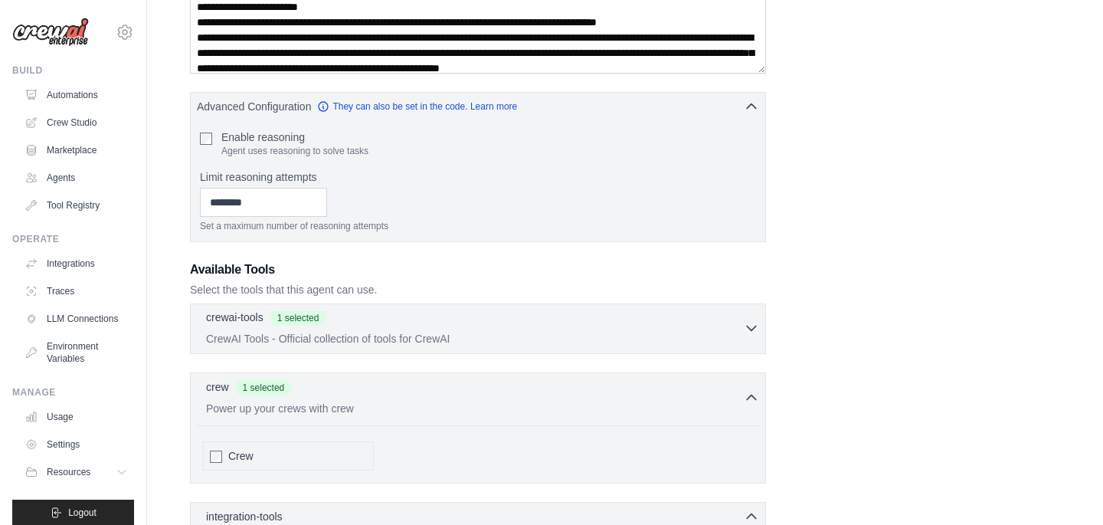
type input "**********"
click at [433, 319] on div "crewai-tools 1 selected" at bounding box center [475, 318] width 538 height 18
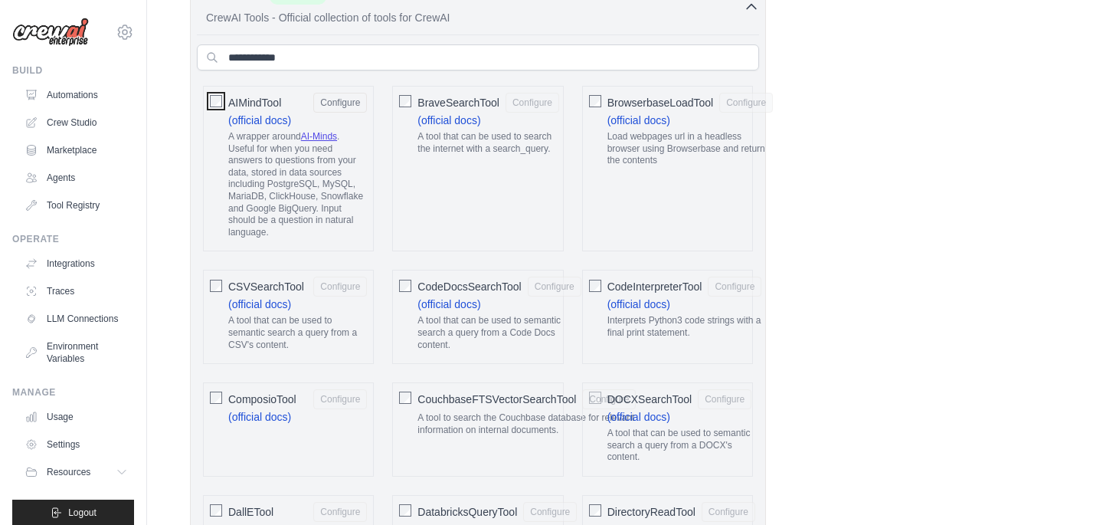
scroll to position [706, 0]
click at [595, 91] on div at bounding box center [595, 98] width 12 height 15
click at [608, 287] on span "CodeInterpreterTool" at bounding box center [654, 284] width 95 height 15
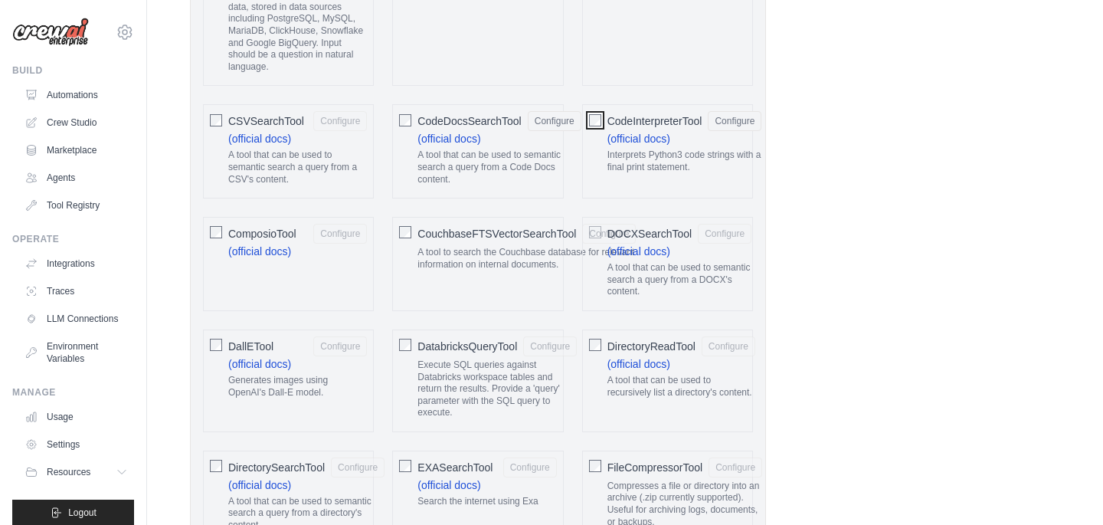
scroll to position [871, 0]
click at [398, 231] on div "CouchbaseFTSVectorSearchTool Configure A tool to search the Couchbase database …" at bounding box center [477, 262] width 171 height 94
click at [224, 233] on div "ComposioTool Configure (official docs)" at bounding box center [288, 262] width 171 height 94
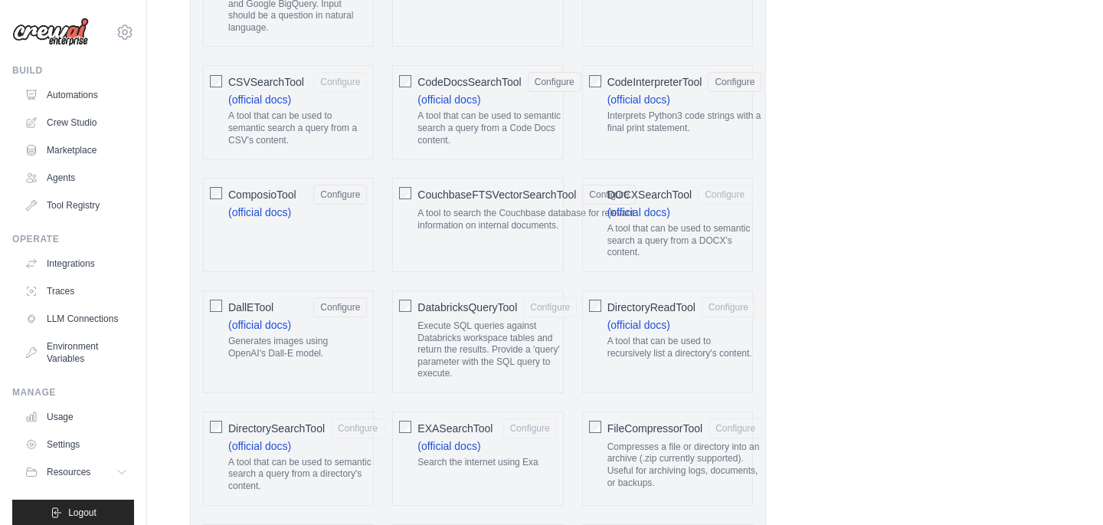
click at [208, 307] on div "DallETool Configure (official docs) Generates images using OpenAI's Dall-E mode…" at bounding box center [288, 341] width 171 height 103
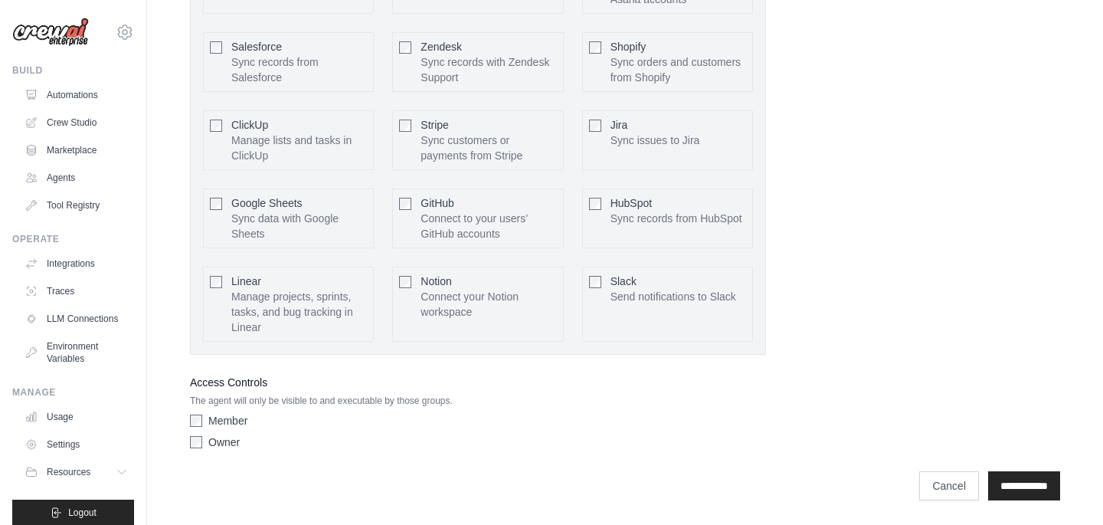
scroll to position [4096, 0]
click at [1020, 482] on input "**********" at bounding box center [1024, 485] width 72 height 29
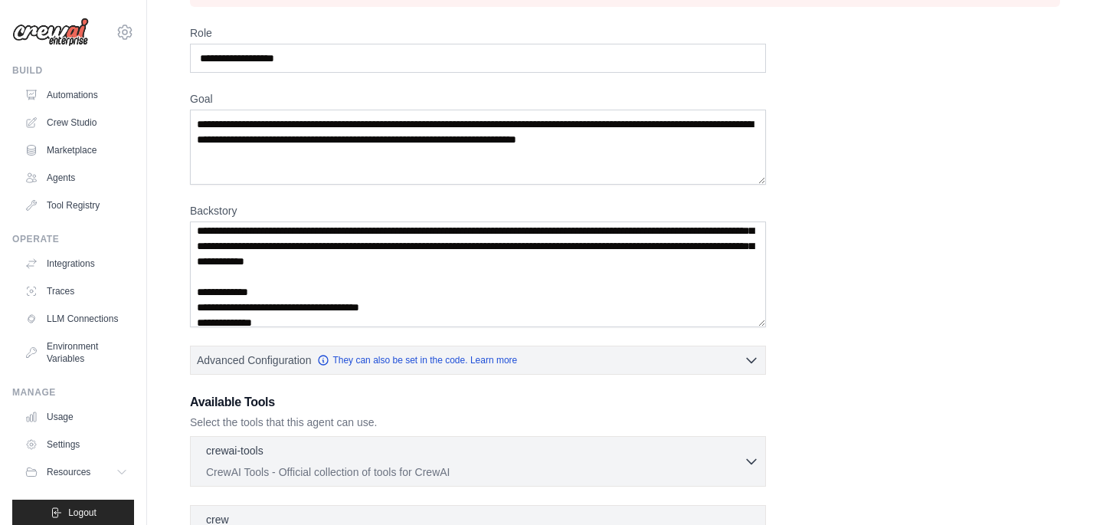
scroll to position [103, 0]
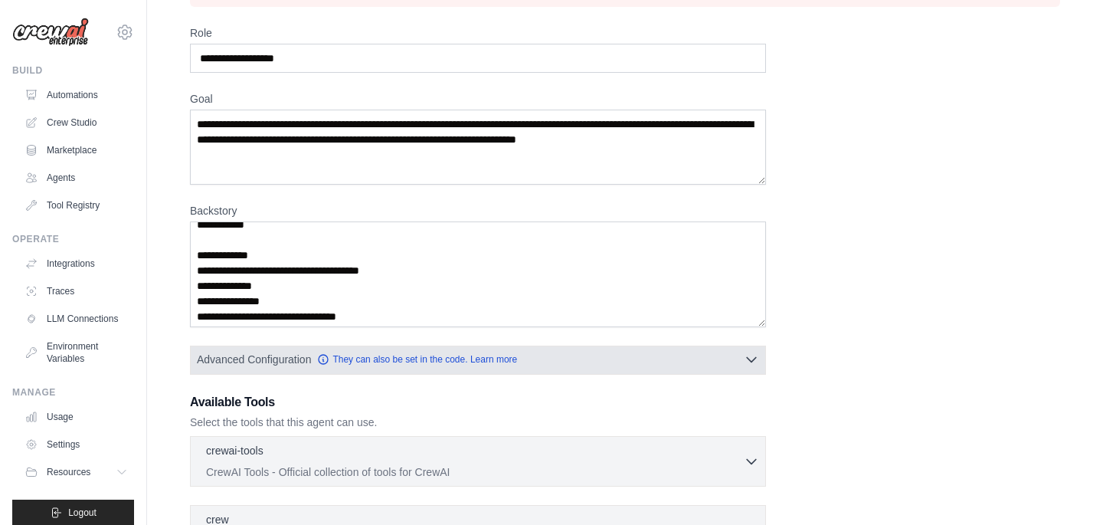
click at [573, 372] on button "Advanced Configuration They can also be set in the code. Learn more" at bounding box center [478, 359] width 575 height 28
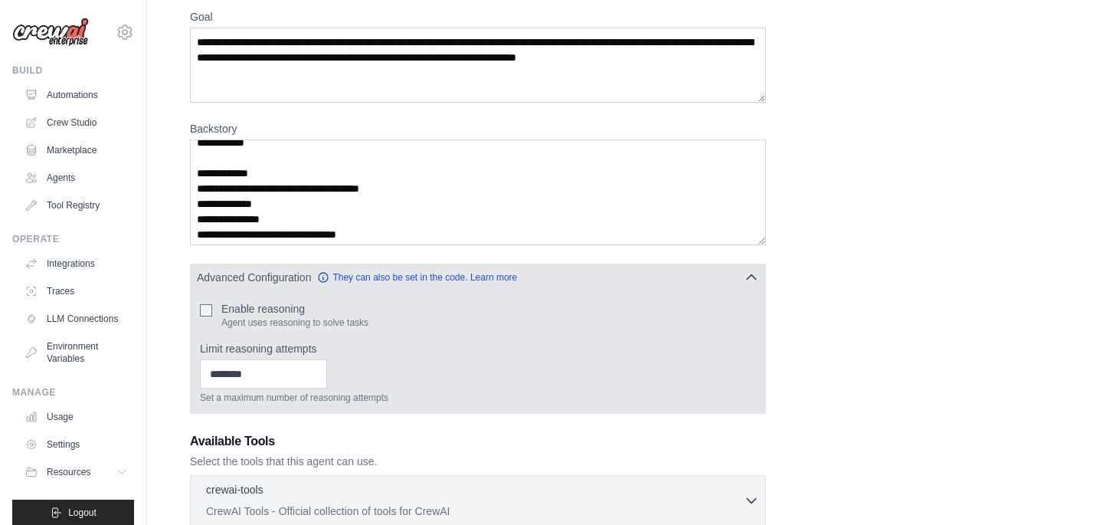
scroll to position [211, 0]
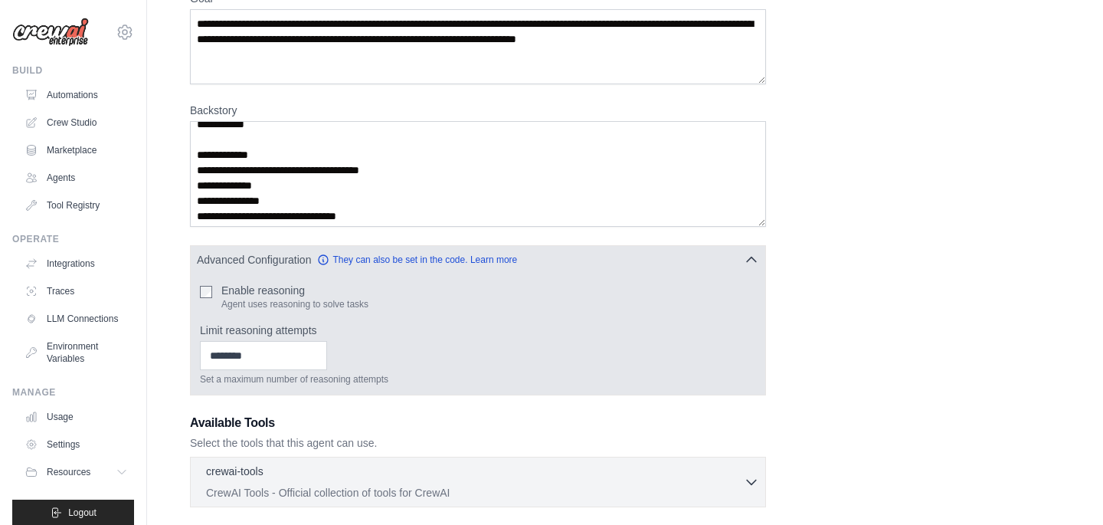
click at [291, 305] on p "Agent uses reasoning to solve tasks" at bounding box center [294, 304] width 147 height 12
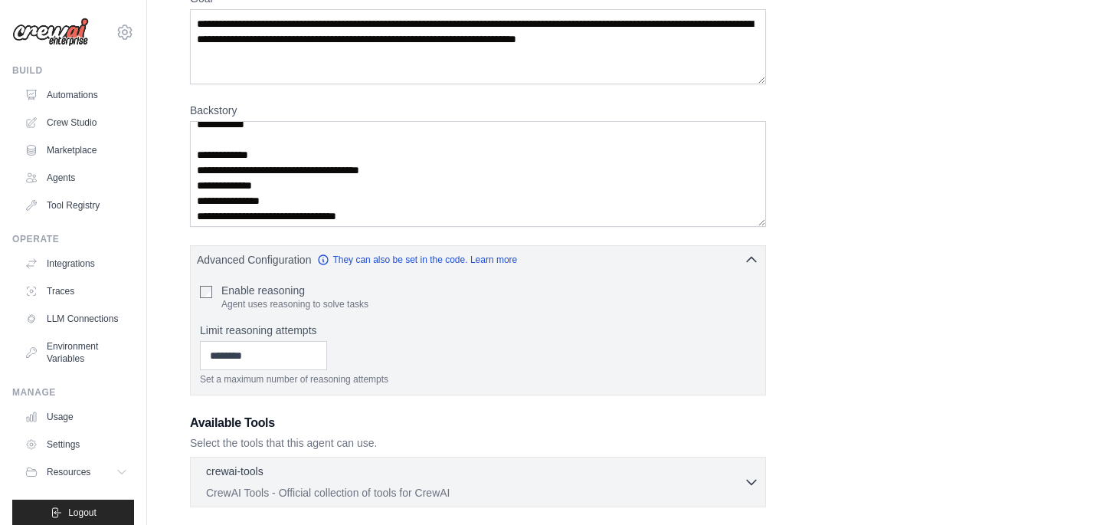
click at [186, 293] on div "**********" at bounding box center [625, 307] width 907 height 942
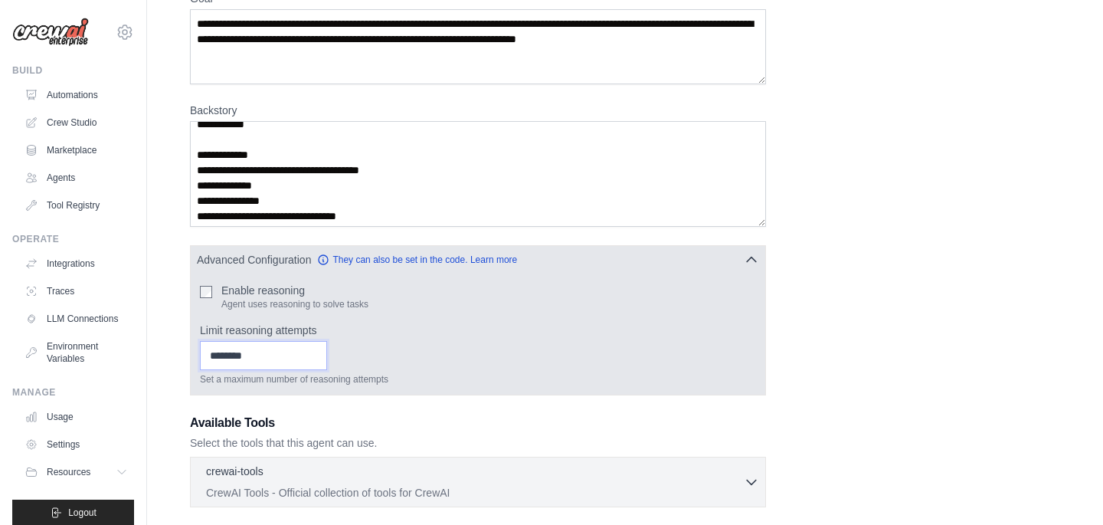
click at [301, 349] on input "**" at bounding box center [263, 355] width 127 height 29
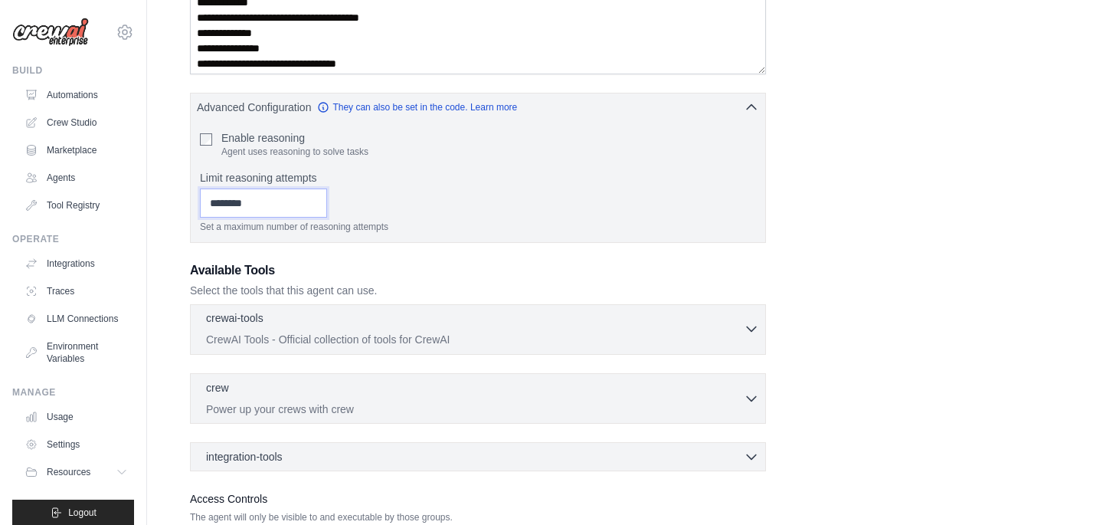
scroll to position [366, 0]
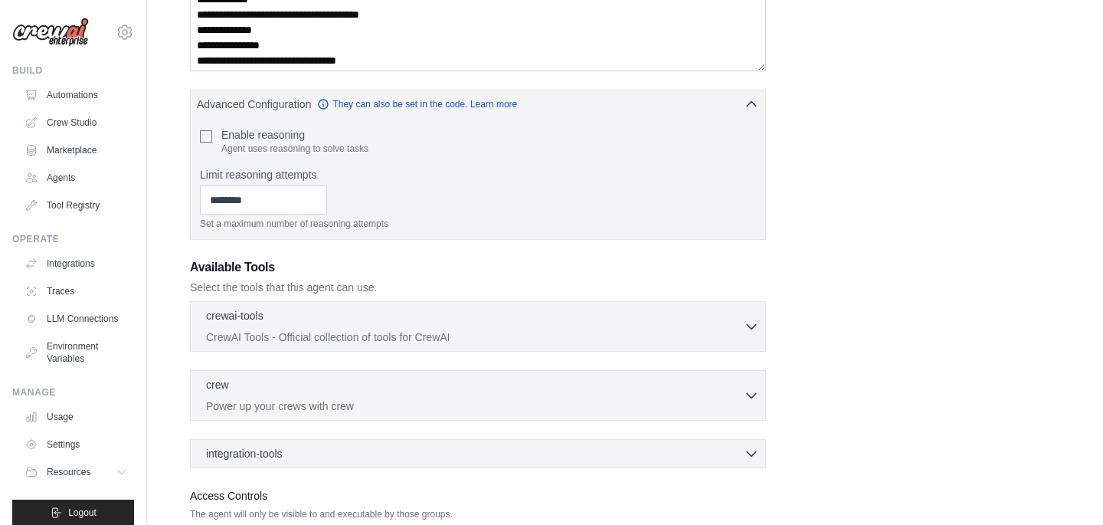
click at [339, 290] on p "Select the tools that this agent can use." at bounding box center [478, 287] width 576 height 15
click at [334, 318] on div "crewai-tools 0 selected" at bounding box center [475, 316] width 538 height 18
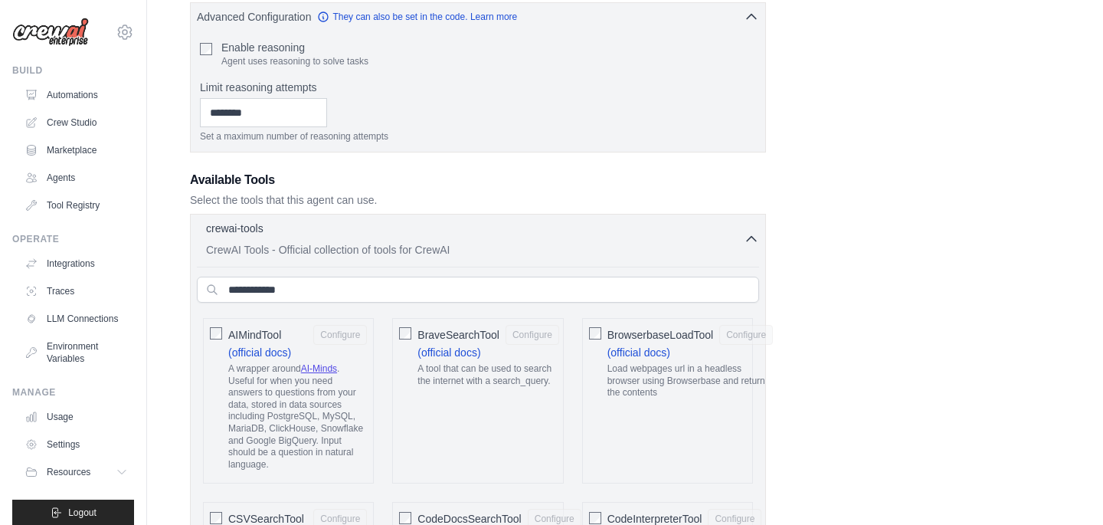
scroll to position [460, 0]
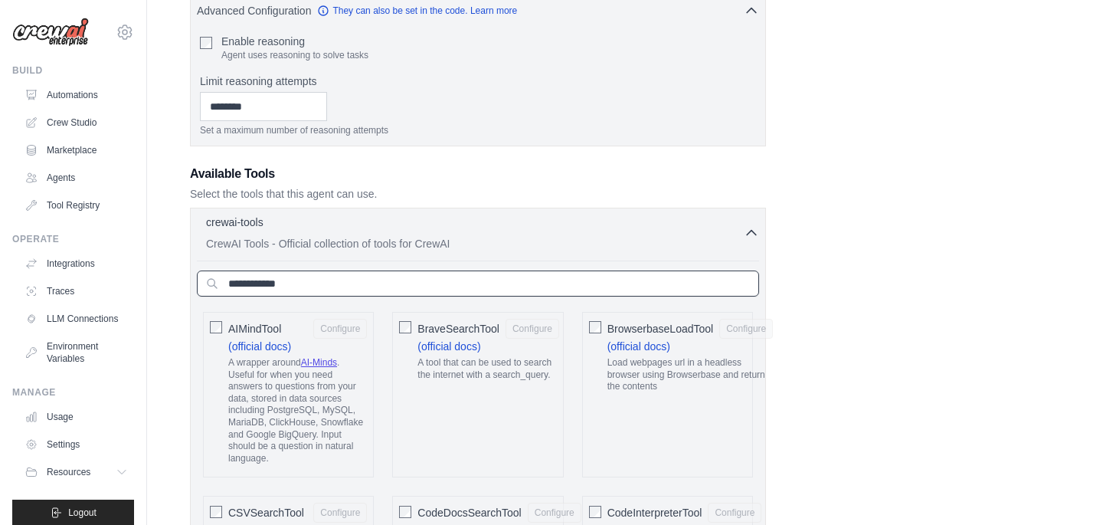
click at [338, 290] on input "text" at bounding box center [478, 283] width 562 height 26
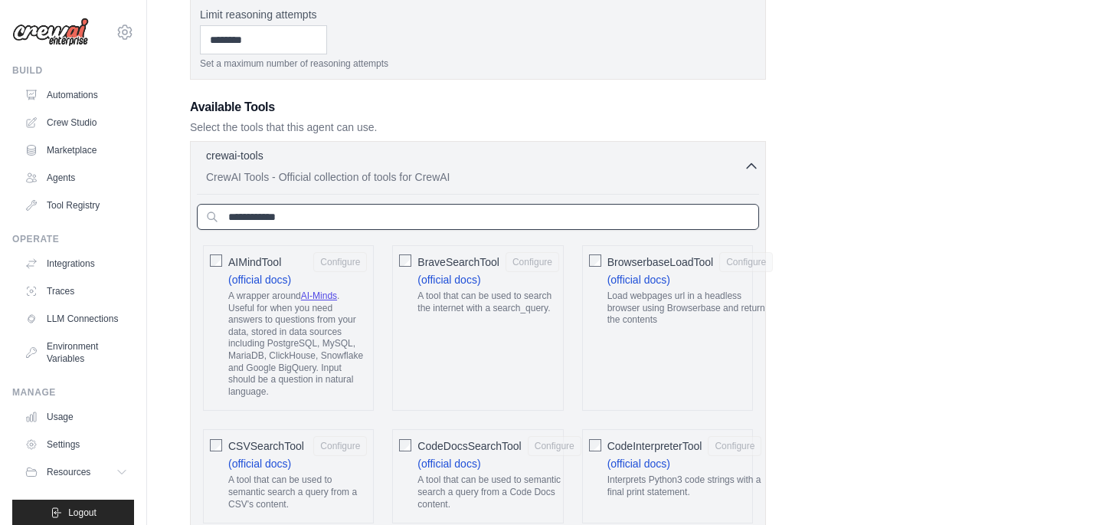
scroll to position [535, 0]
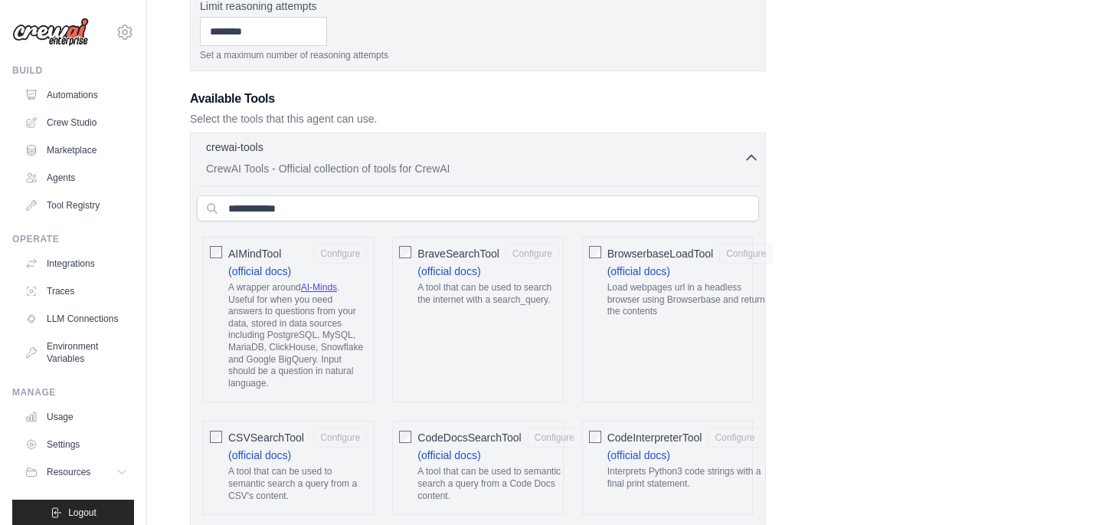
click at [205, 254] on div "AIMindTool Configure (official docs) A wrapper around AI-Minds . Useful for whe…" at bounding box center [288, 319] width 171 height 165
click at [339, 253] on button "Configure" at bounding box center [340, 253] width 54 height 20
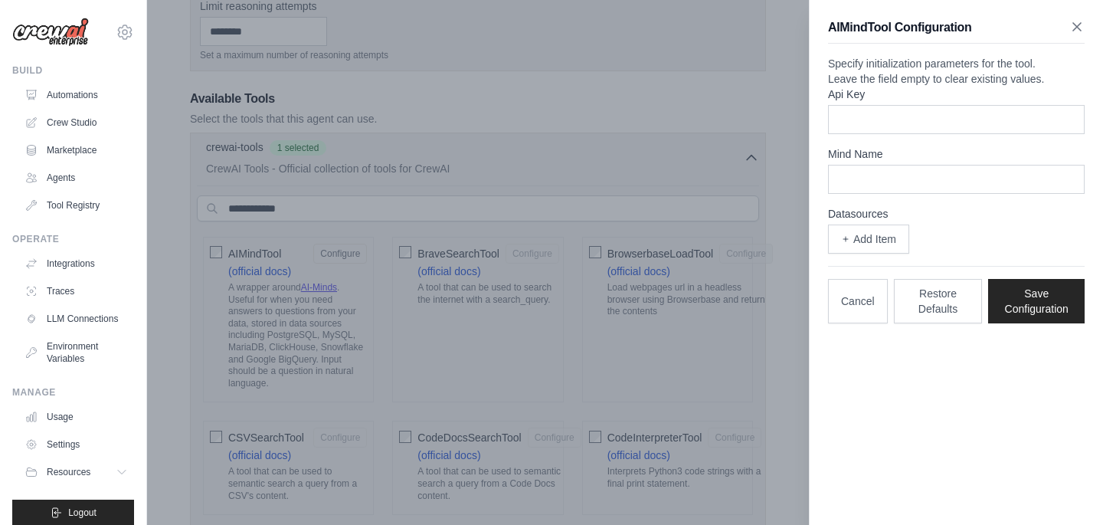
click at [1069, 21] on icon "button" at bounding box center [1076, 26] width 15 height 15
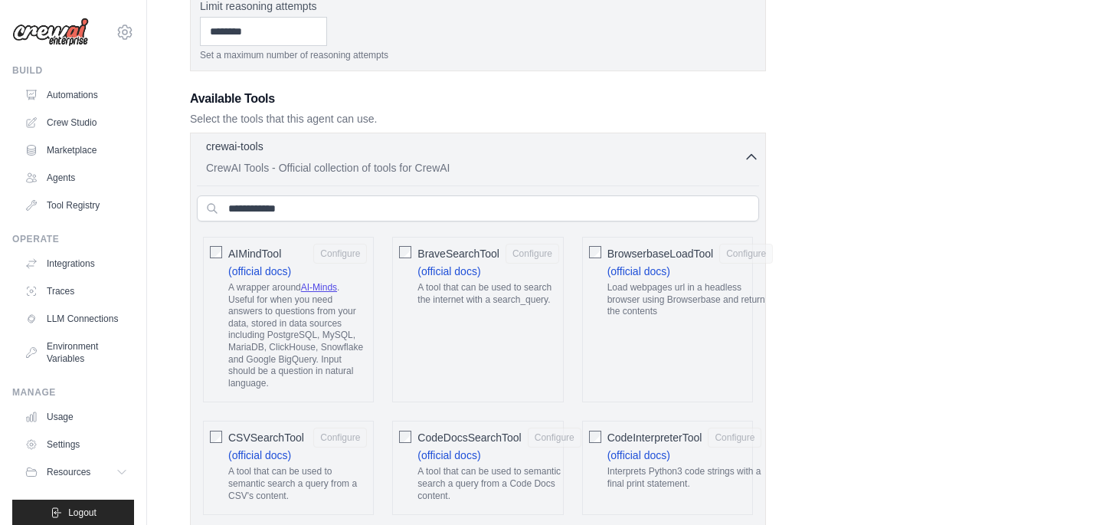
click at [330, 156] on div "crewai-tools 0 selected" at bounding box center [475, 148] width 538 height 18
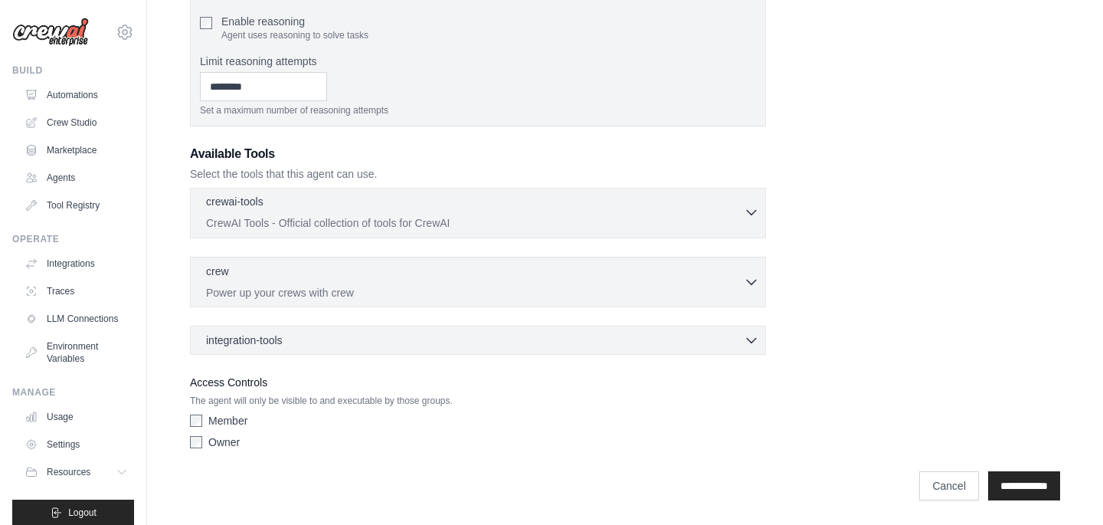
scroll to position [480, 0]
click at [204, 419] on div "Member" at bounding box center [478, 420] width 576 height 15
click at [299, 347] on div "integration-tools 0 selected Box Save files to Box Gmail" at bounding box center [478, 340] width 576 height 29
click at [738, 332] on div "integration-tools 0 selected" at bounding box center [482, 339] width 553 height 15
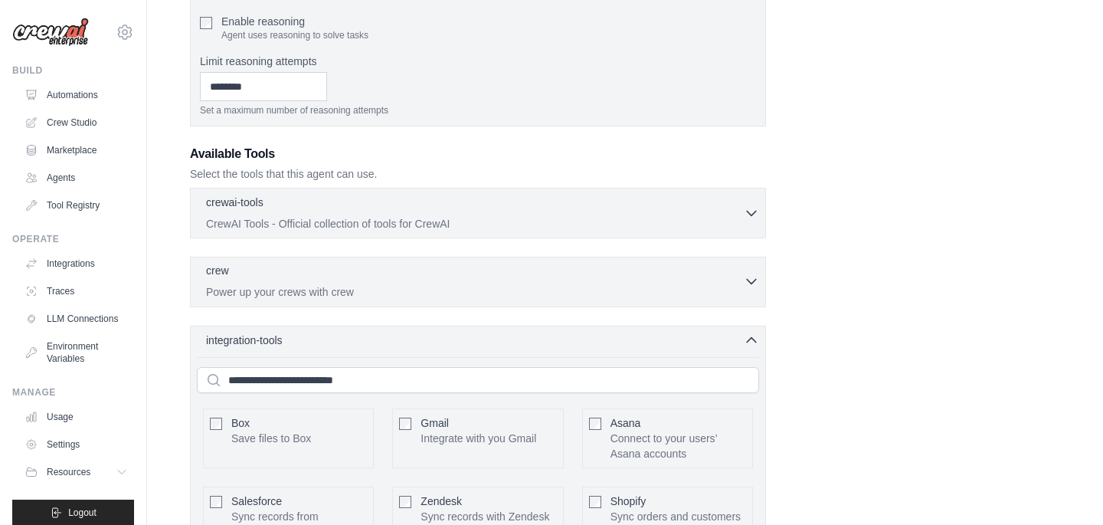
click at [697, 290] on p "Power up your crews with crew" at bounding box center [475, 291] width 538 height 15
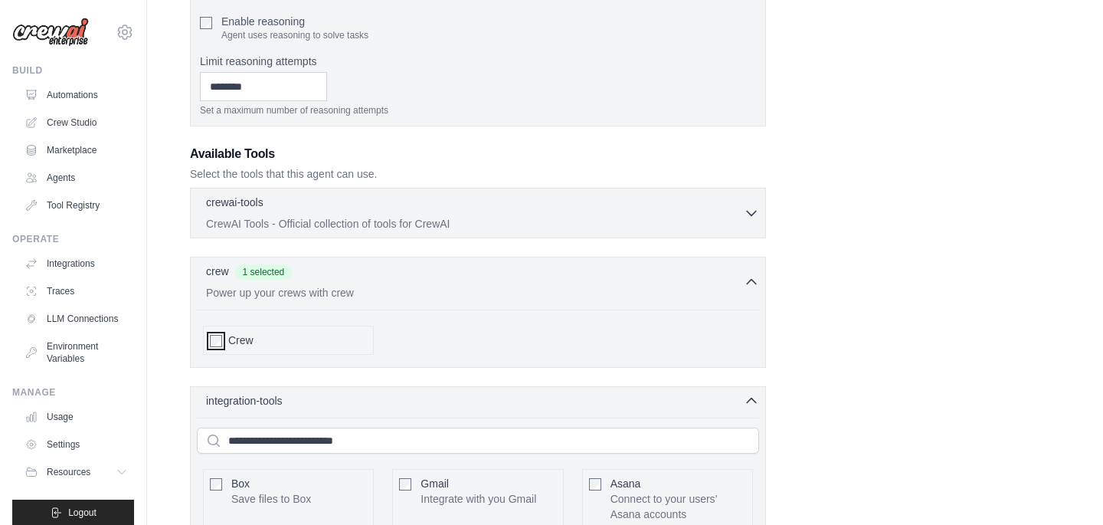
scroll to position [994, 0]
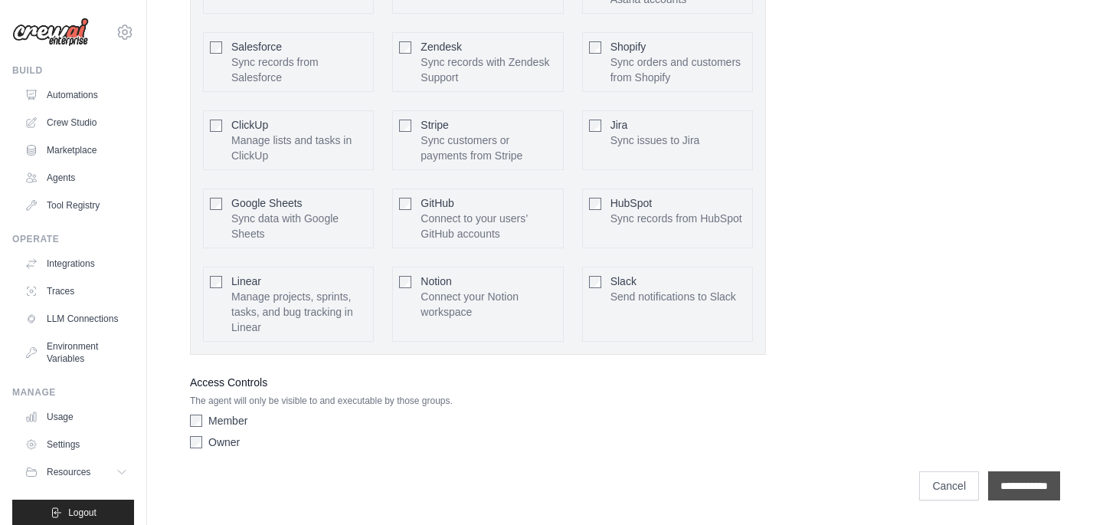
click at [1023, 475] on input "**********" at bounding box center [1024, 485] width 72 height 29
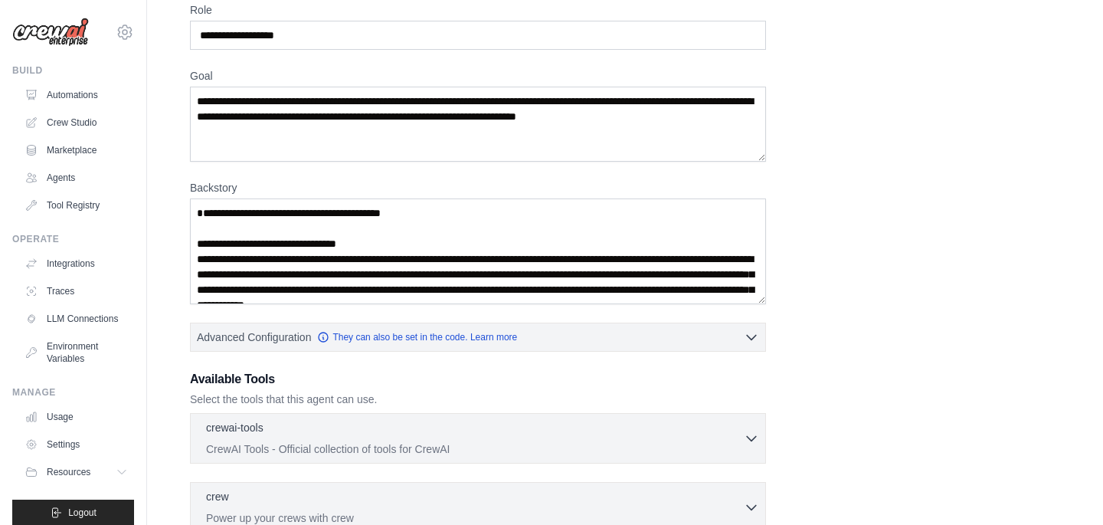
scroll to position [186, 0]
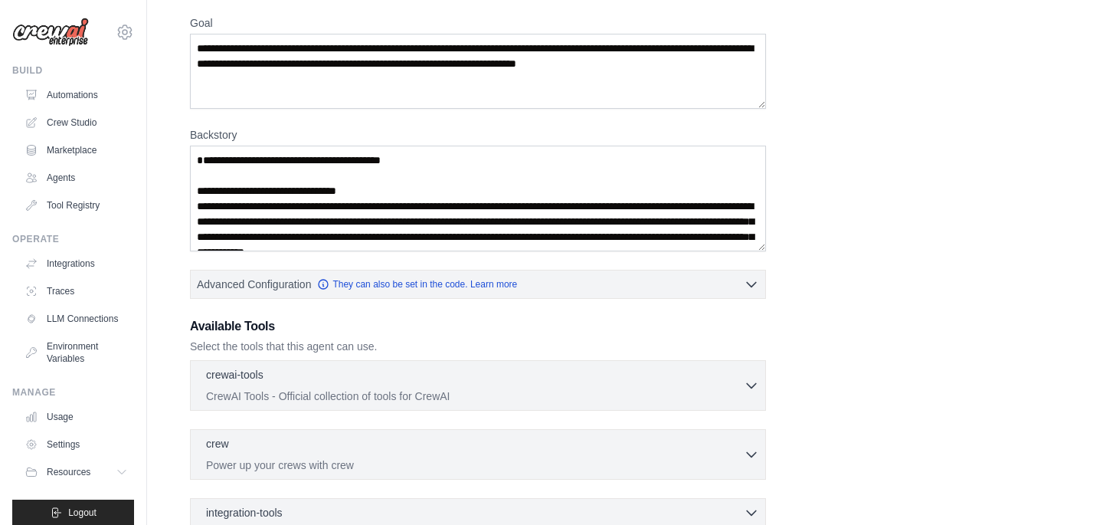
click at [676, 300] on div "**********" at bounding box center [625, 288] width 870 height 679
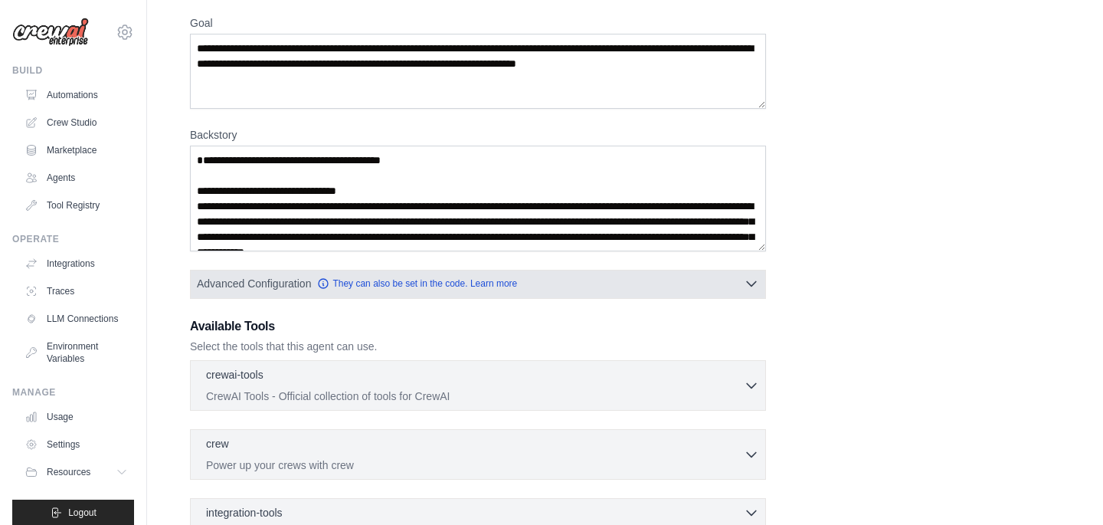
click at [678, 287] on button "Advanced Configuration They can also be set in the code. Learn more" at bounding box center [478, 284] width 575 height 28
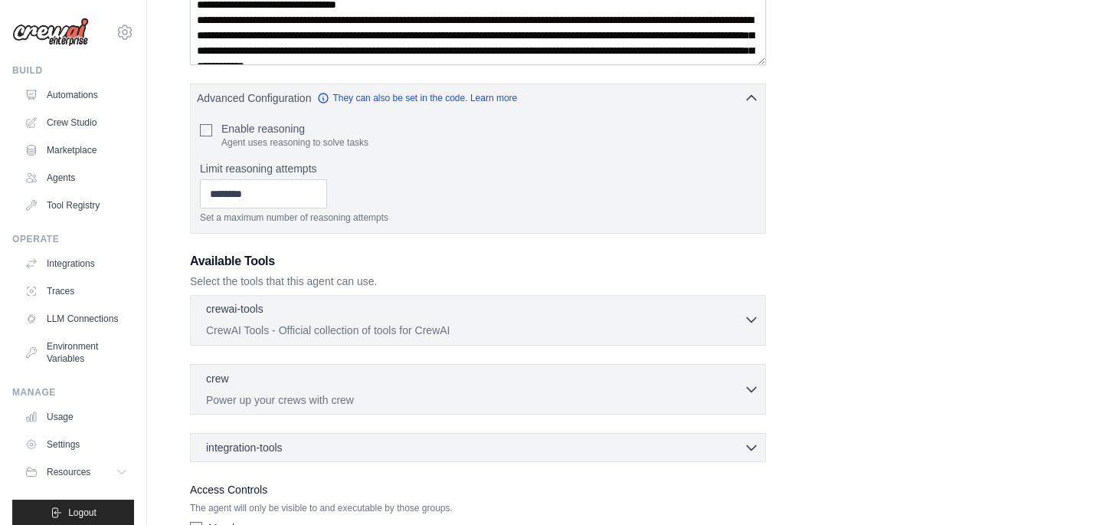
click at [602, 306] on div "crewai-tools 0 selected" at bounding box center [475, 310] width 538 height 18
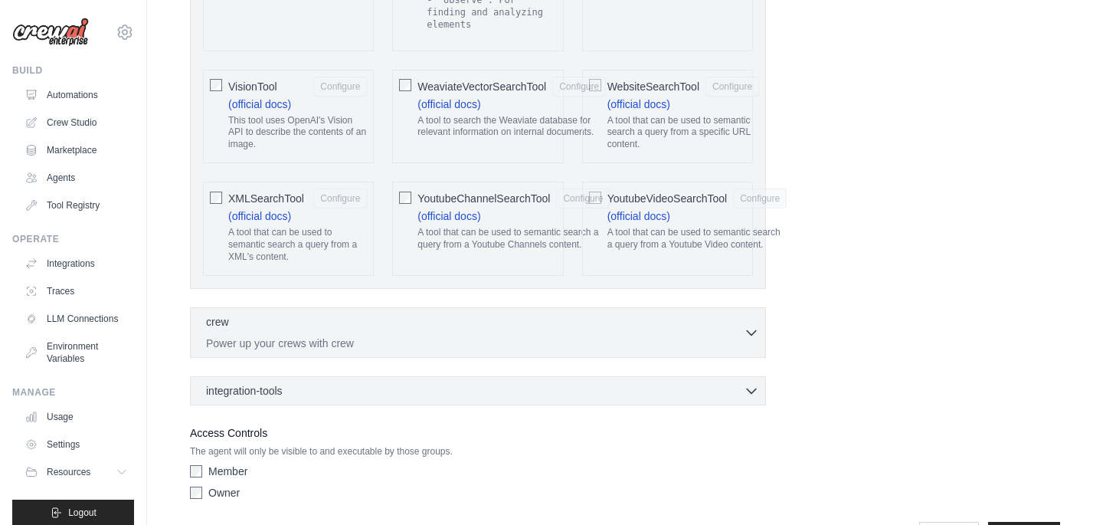
scroll to position [3565, 0]
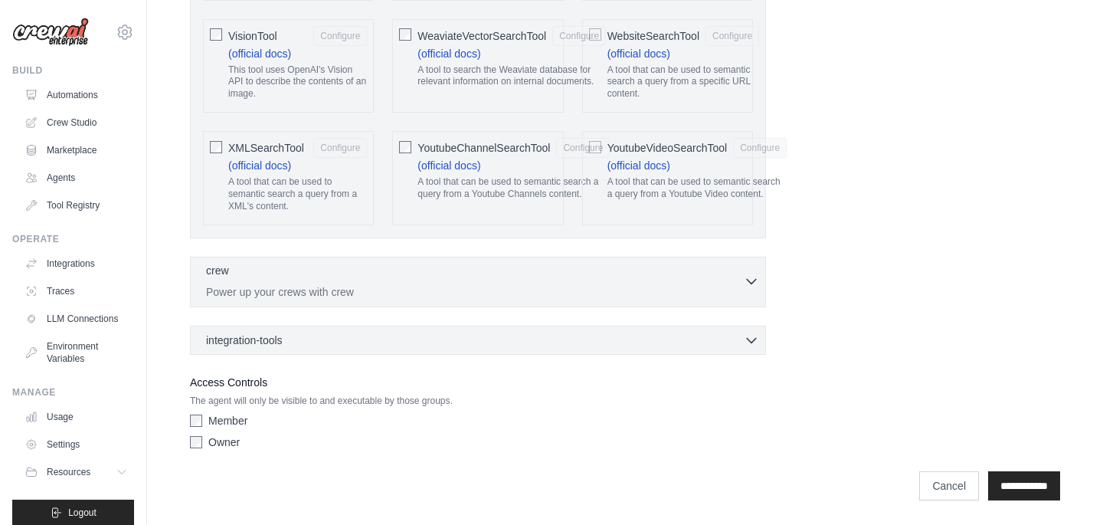
click at [352, 285] on p "Power up your crews with crew" at bounding box center [475, 291] width 538 height 15
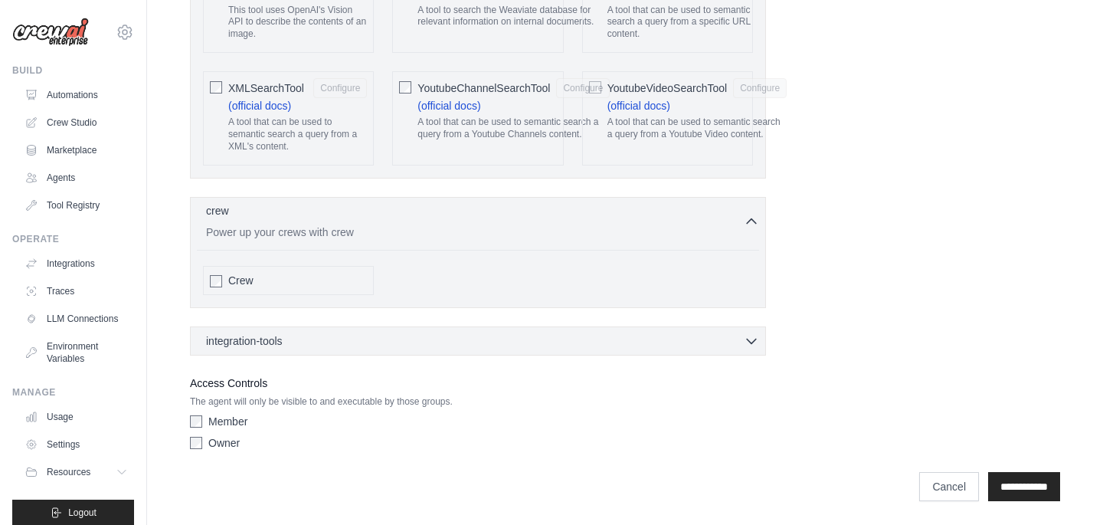
scroll to position [3626, 0]
click at [221, 269] on div "Crew" at bounding box center [288, 279] width 171 height 29
click at [247, 277] on span "Crew" at bounding box center [240, 279] width 25 height 15
click at [283, 336] on span "integration-tools" at bounding box center [244, 339] width 77 height 15
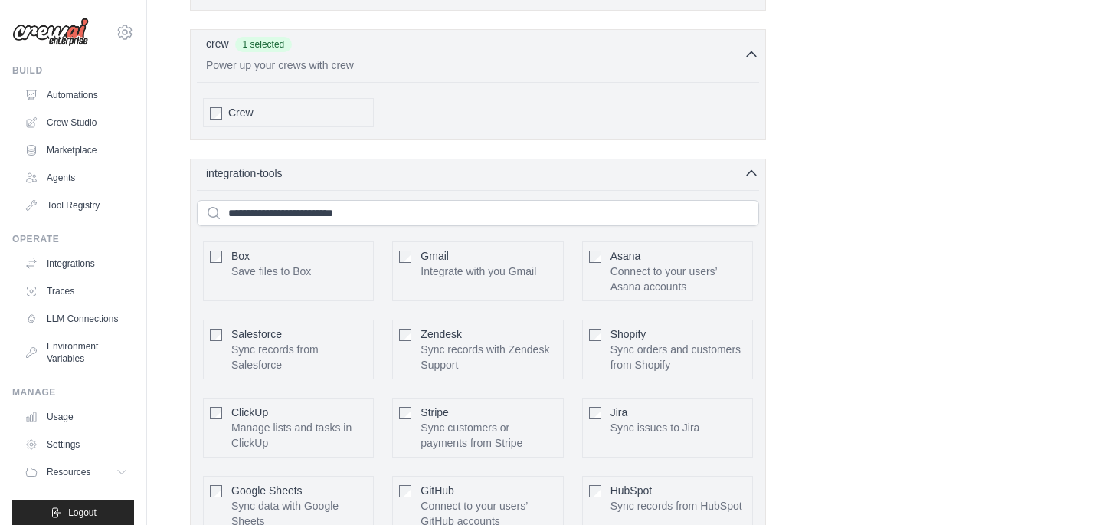
scroll to position [3753, 0]
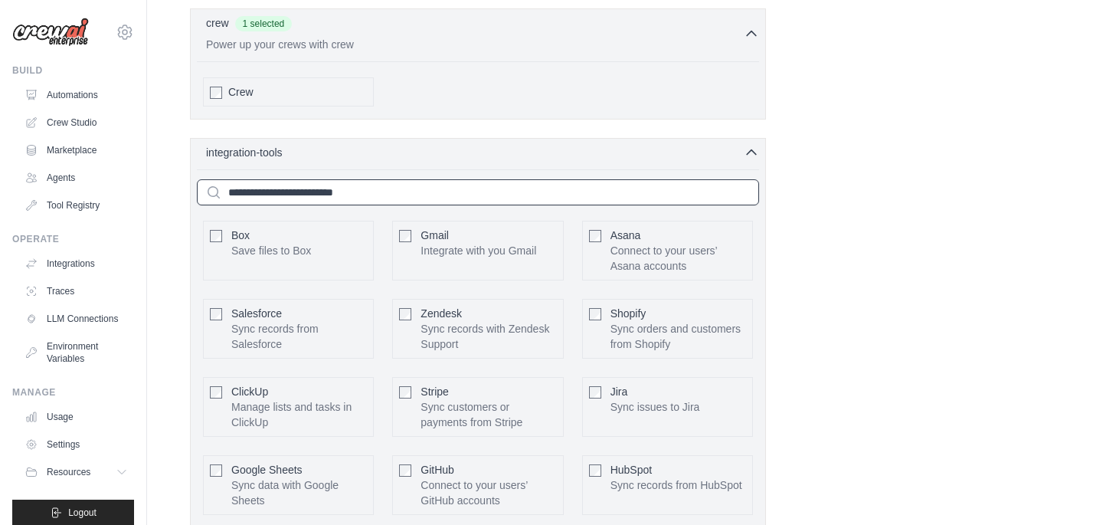
click at [400, 205] on input "text" at bounding box center [478, 192] width 562 height 26
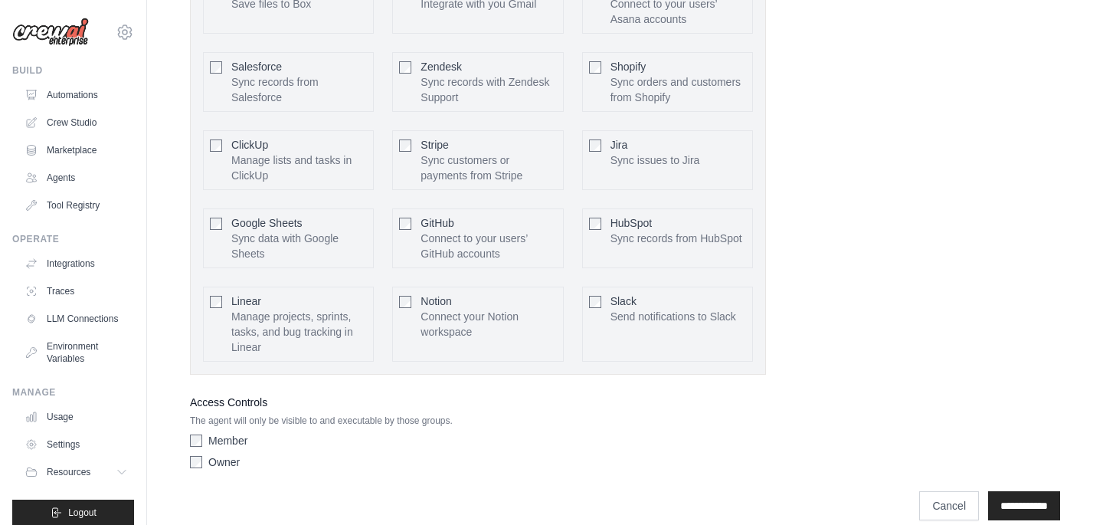
scroll to position [4001, 0]
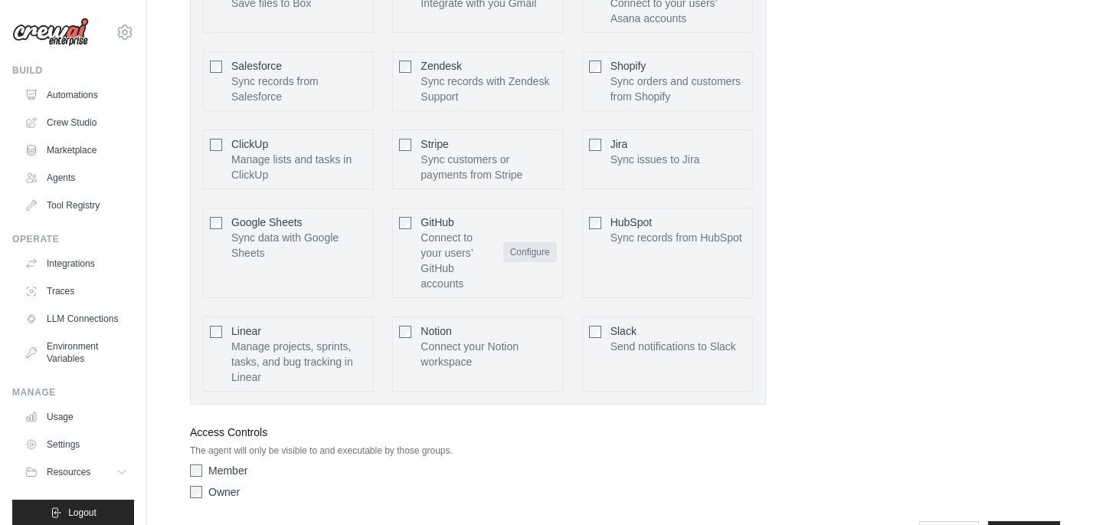
click at [519, 262] on button "Configure" at bounding box center [530, 252] width 54 height 20
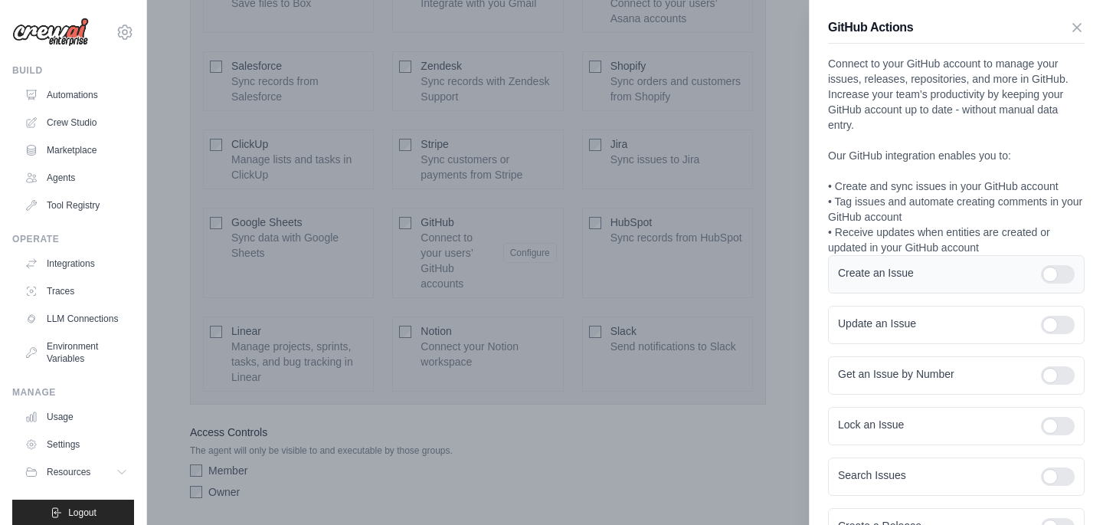
click at [1065, 284] on div "Create an Issue" at bounding box center [956, 274] width 257 height 38
click at [1060, 262] on div "Create an Issue" at bounding box center [956, 274] width 257 height 38
click at [1059, 279] on div at bounding box center [1058, 274] width 34 height 18
click at [1055, 336] on div "Update an Issue" at bounding box center [956, 325] width 257 height 38
click at [1055, 319] on div at bounding box center [1058, 325] width 34 height 18
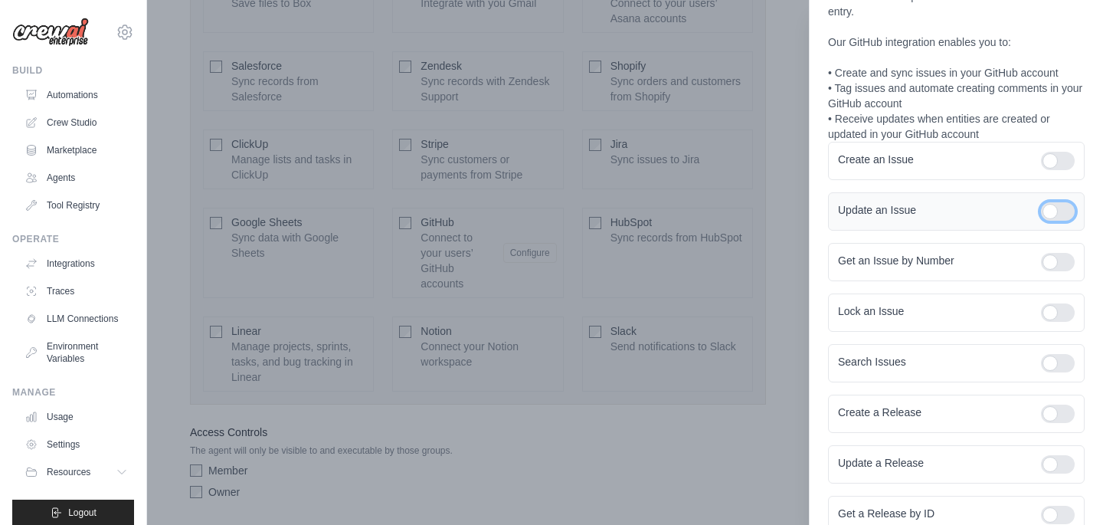
scroll to position [138, 0]
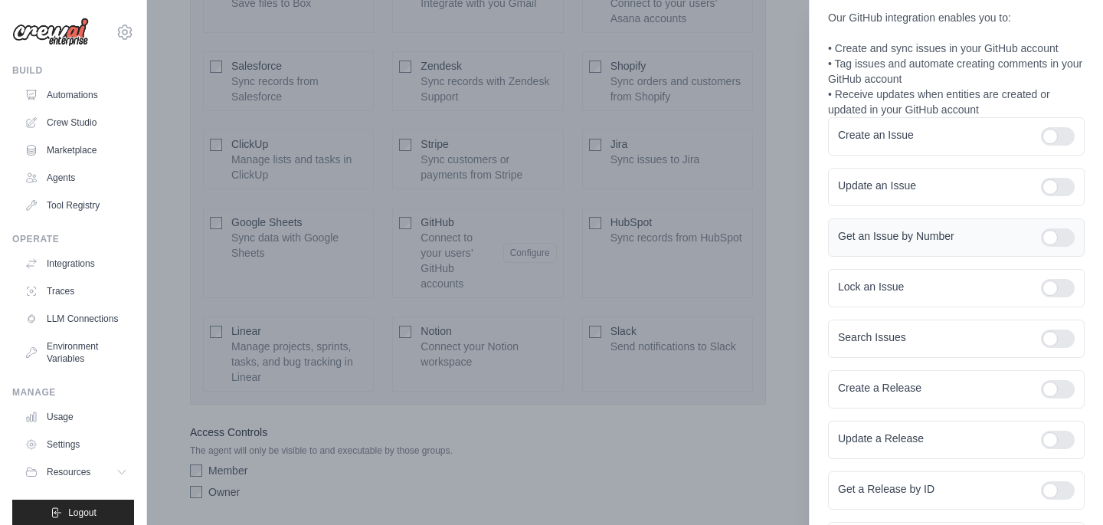
click at [1054, 250] on div "Get an Issue by Number" at bounding box center [956, 237] width 257 height 38
click at [1055, 230] on div at bounding box center [1058, 237] width 34 height 18
click at [1055, 283] on div at bounding box center [1058, 288] width 34 height 18
click at [1055, 336] on div at bounding box center [1058, 338] width 34 height 18
click at [1056, 385] on div at bounding box center [1058, 389] width 34 height 18
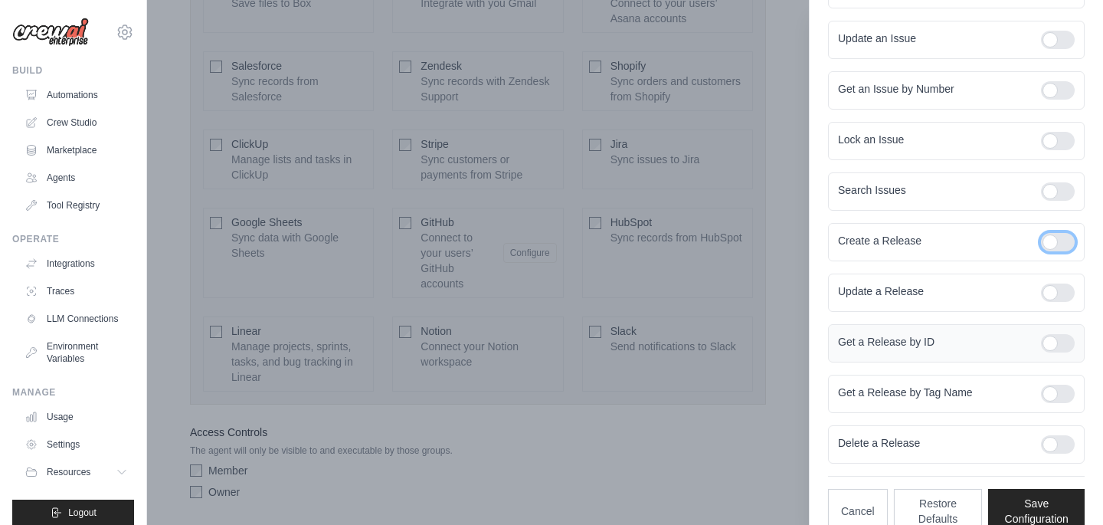
scroll to position [286, 0]
click at [1048, 289] on div at bounding box center [1058, 292] width 34 height 18
click at [1056, 341] on div at bounding box center [1058, 342] width 34 height 18
click at [1056, 393] on div at bounding box center [1058, 393] width 34 height 18
click at [1056, 427] on div "Delete a Release" at bounding box center [956, 443] width 257 height 38
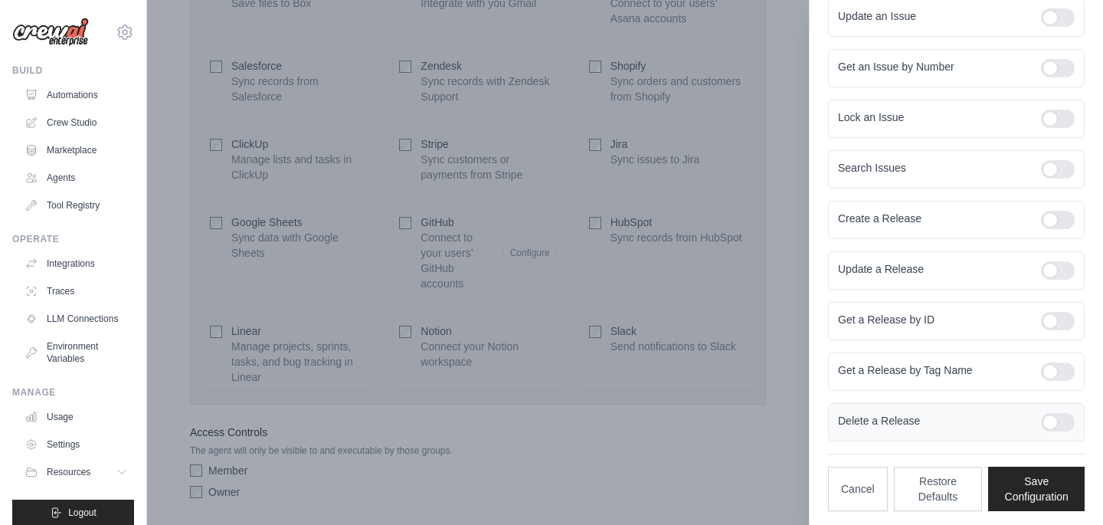
scroll to position [312, 0]
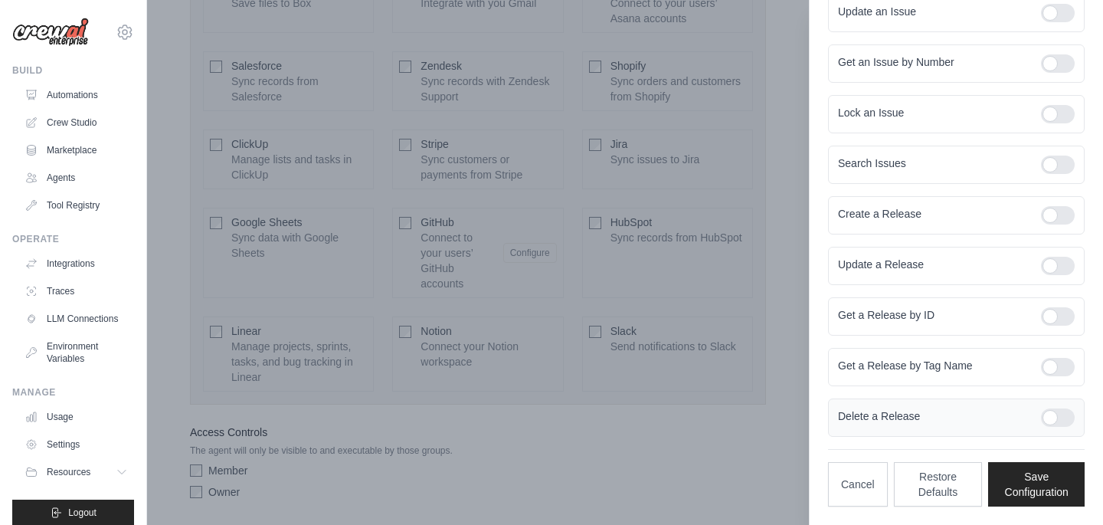
click at [1053, 411] on div at bounding box center [1058, 417] width 34 height 18
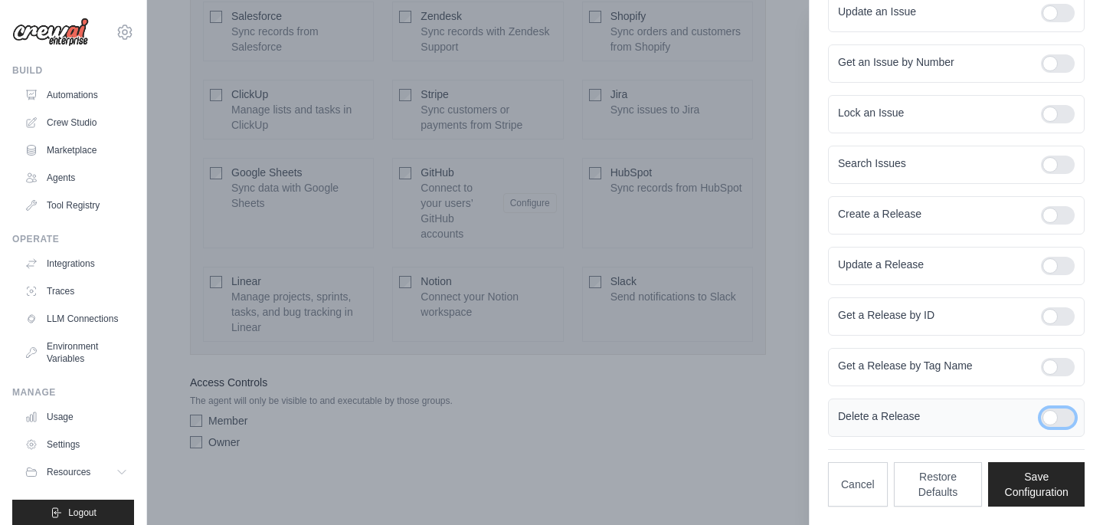
scroll to position [4098, 0]
click at [1057, 470] on button "Save Configuration" at bounding box center [1036, 483] width 97 height 44
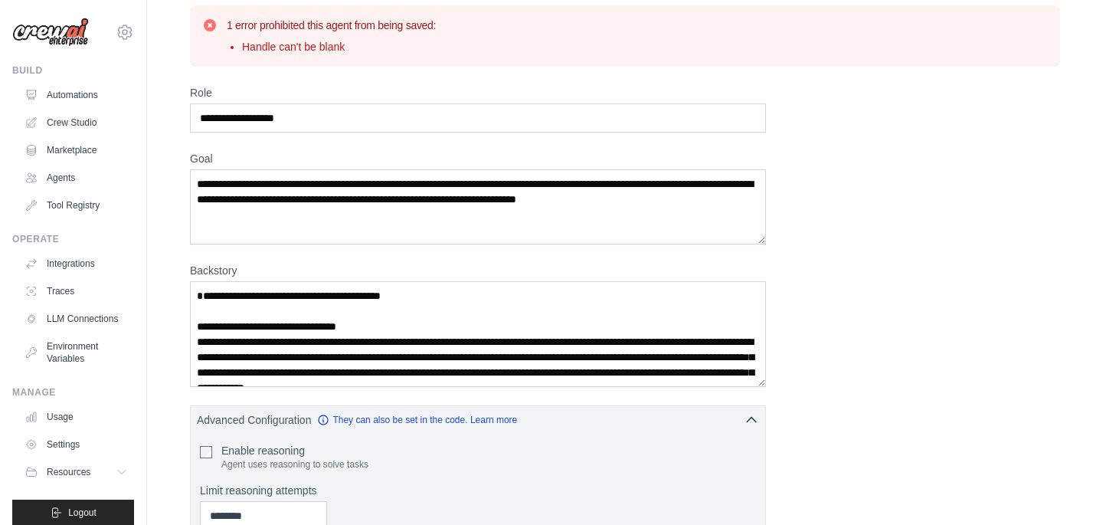
scroll to position [22, 0]
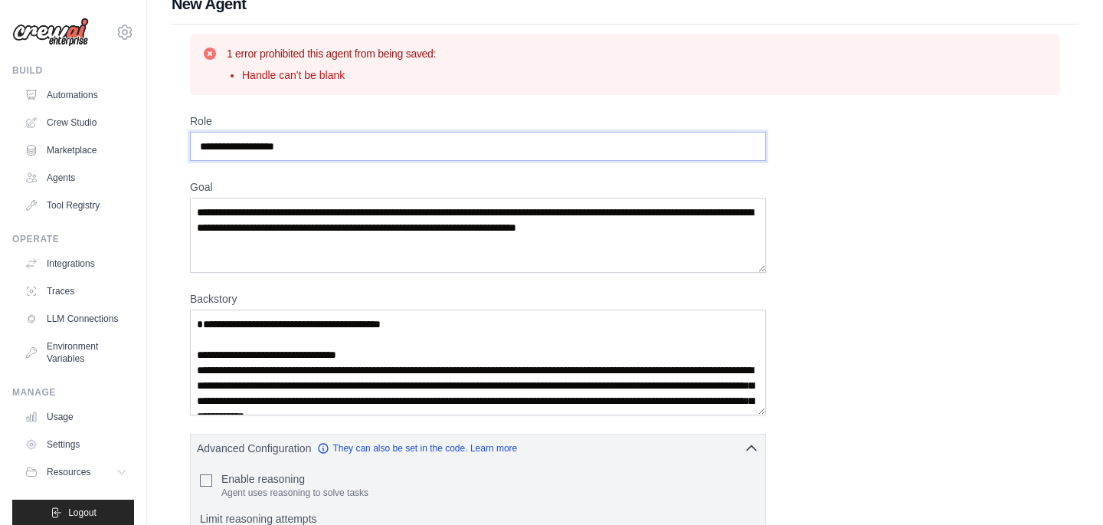
click at [379, 159] on input "**********" at bounding box center [478, 146] width 576 height 29
click at [381, 213] on textarea "**********" at bounding box center [478, 235] width 576 height 75
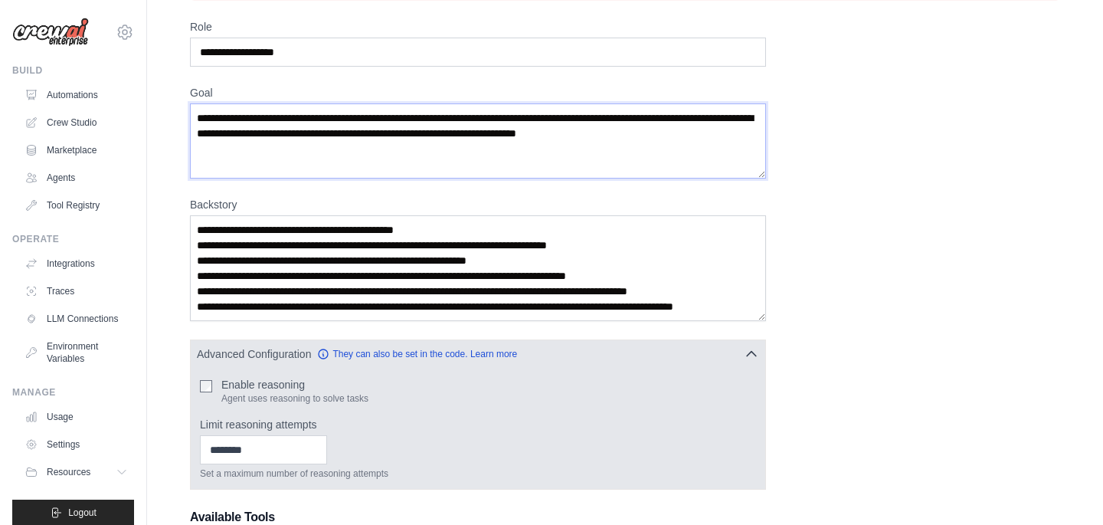
scroll to position [129, 0]
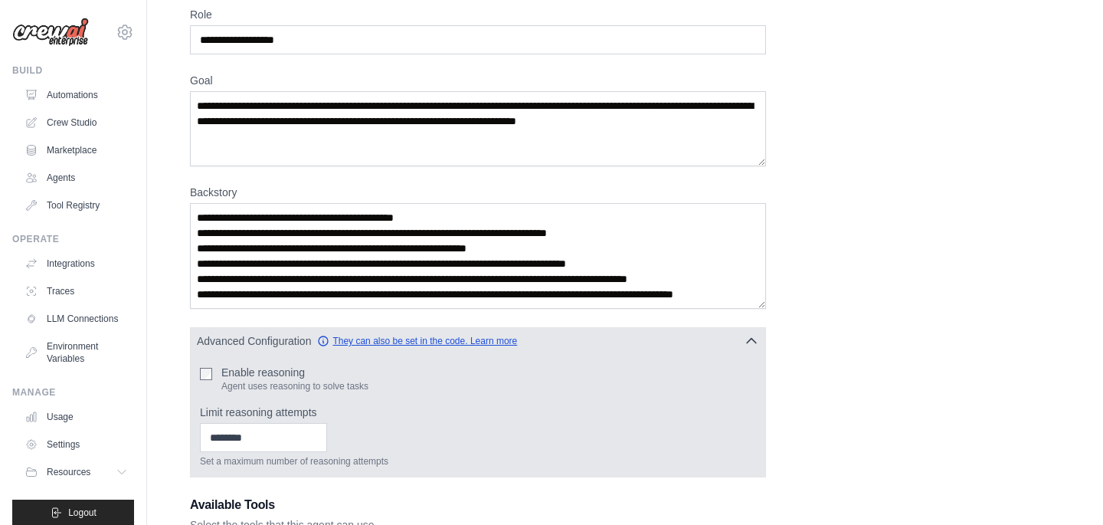
click at [465, 345] on link "They can also be set in the code. Learn more" at bounding box center [417, 341] width 200 height 12
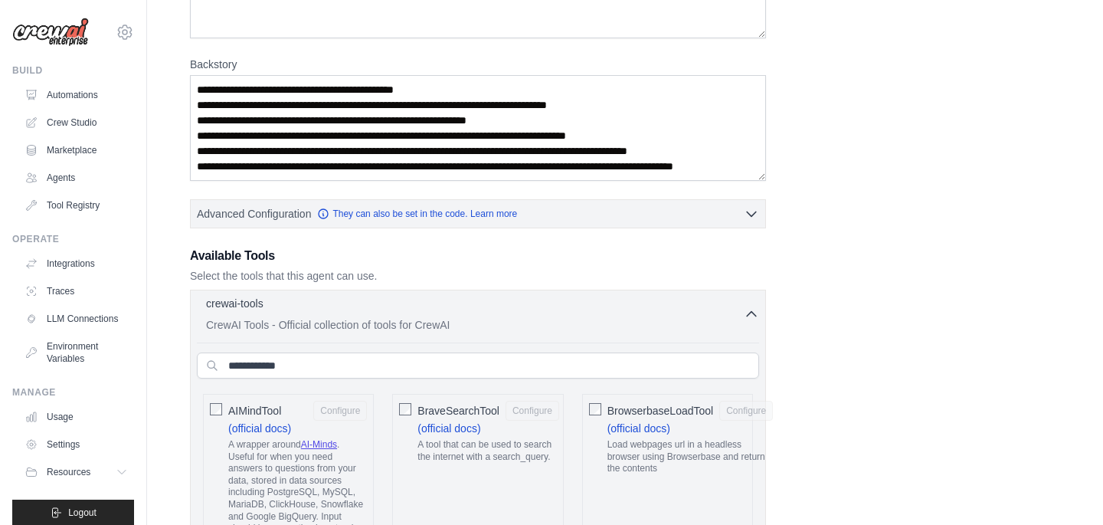
scroll to position [294, 0]
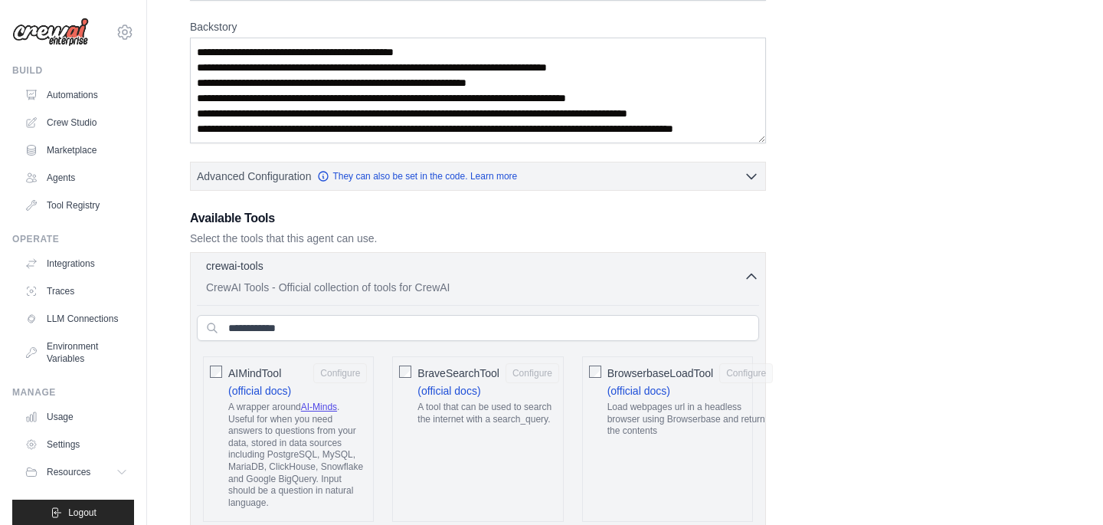
click at [412, 279] on div "crewai-tools 0 selected CrewAI Tools - Official collection of tools for CrewAI" at bounding box center [475, 276] width 538 height 37
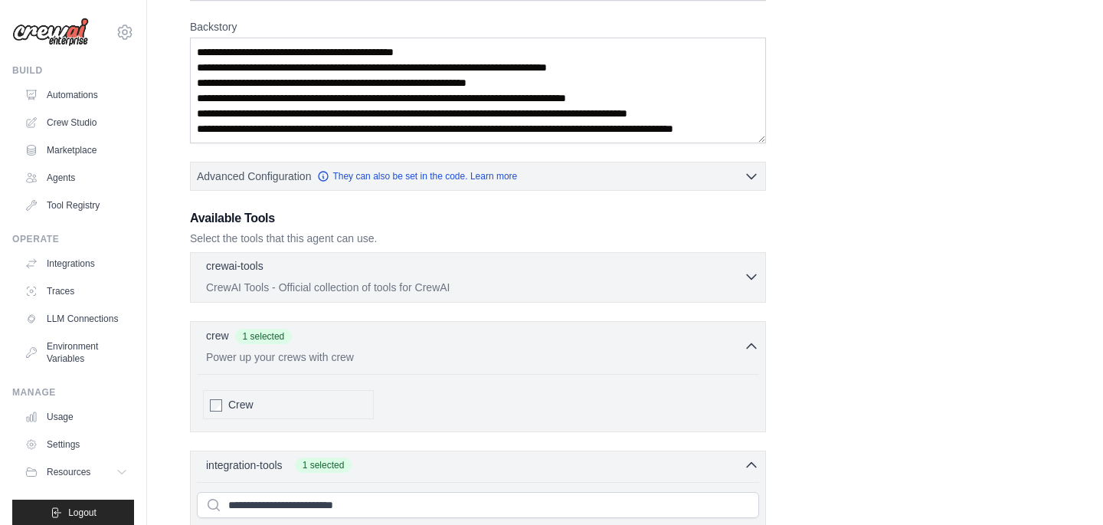
click at [400, 269] on div "crewai-tools 0 selected" at bounding box center [475, 267] width 538 height 18
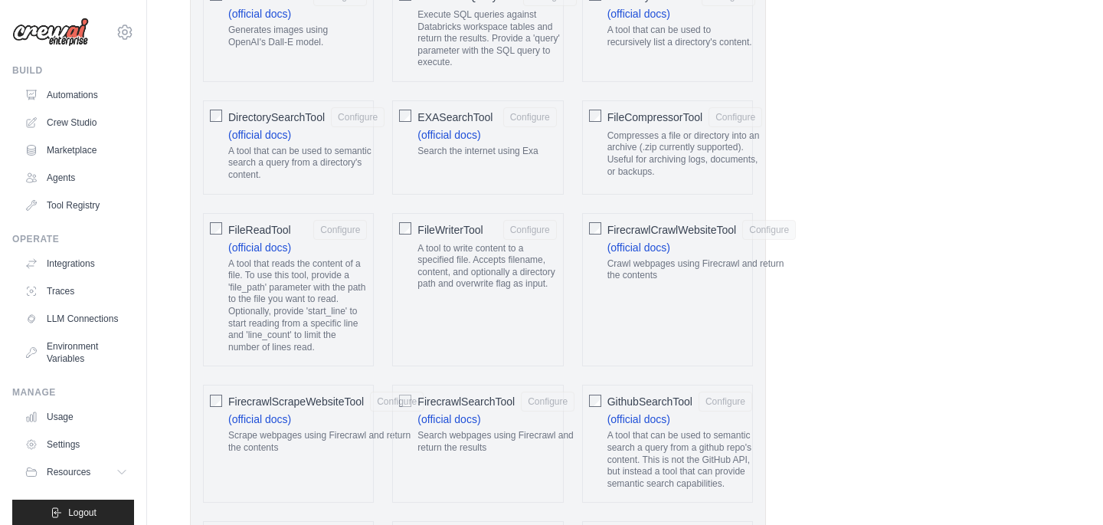
scroll to position [1077, 0]
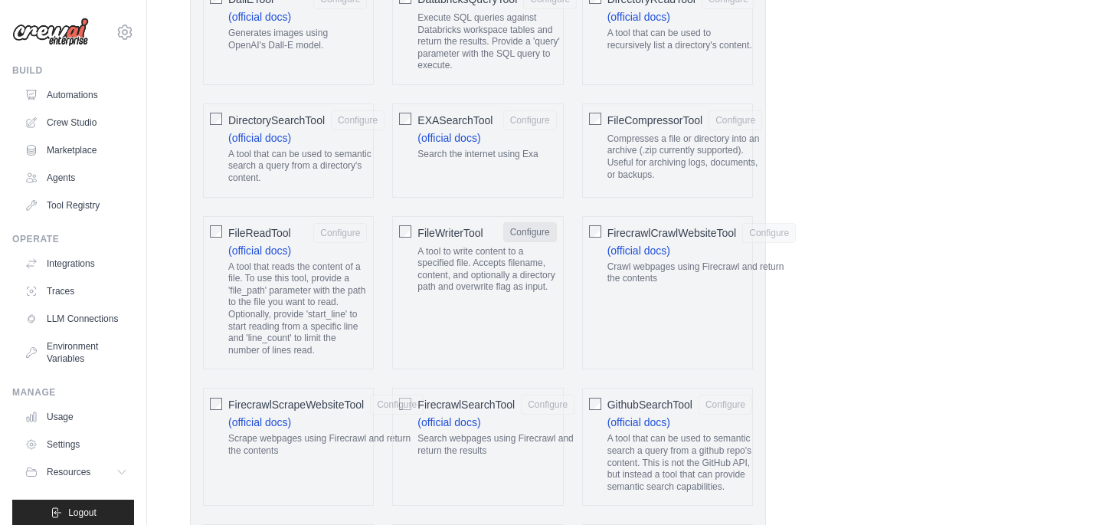
click at [512, 234] on button "Configure" at bounding box center [530, 232] width 54 height 20
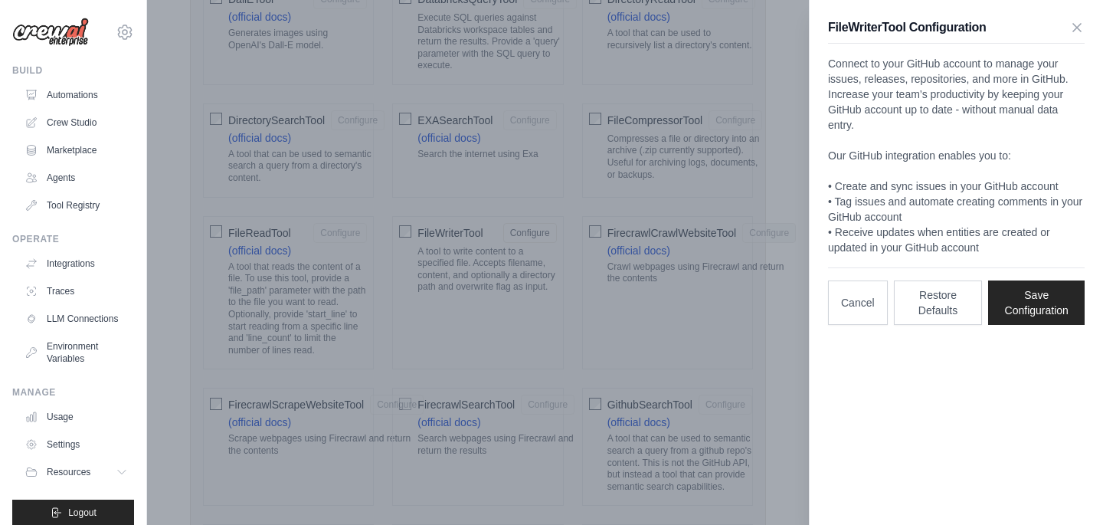
scroll to position [0, 0]
click at [1019, 298] on button "Save Configuration" at bounding box center [1036, 302] width 97 height 44
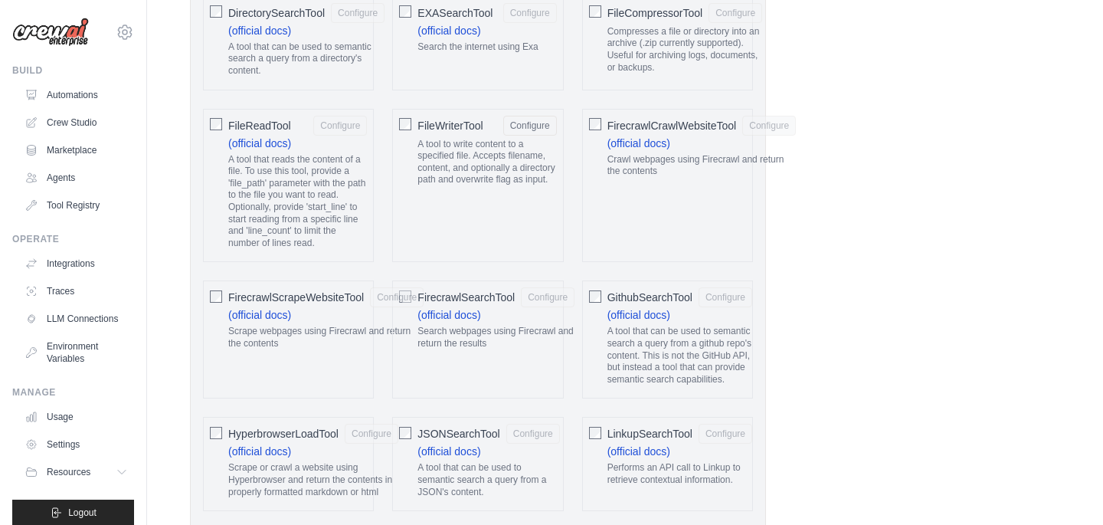
scroll to position [1187, 0]
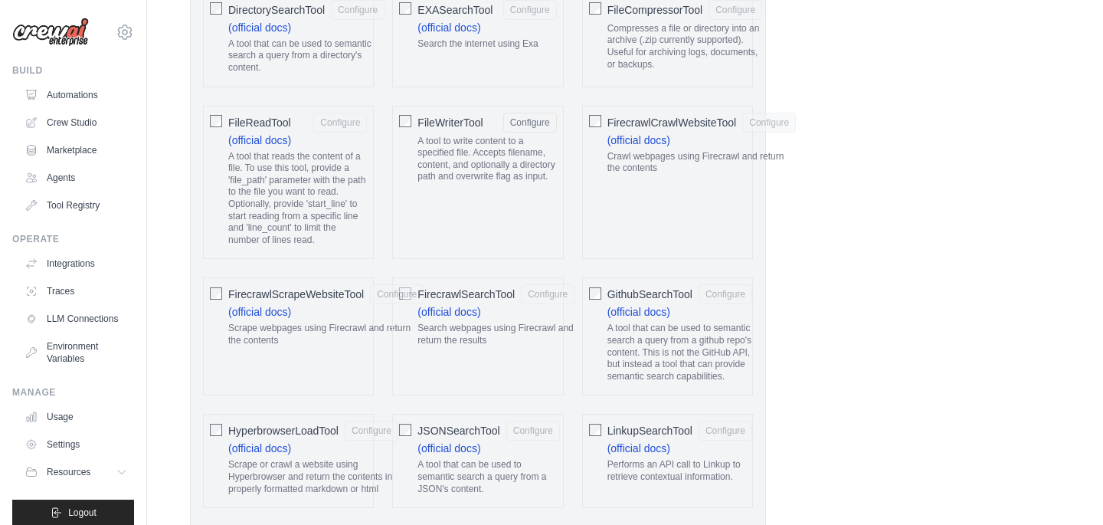
click at [593, 313] on div "GithubSearchTool Configure (official docs) A tool that can be used to semantic …" at bounding box center [667, 336] width 171 height 118
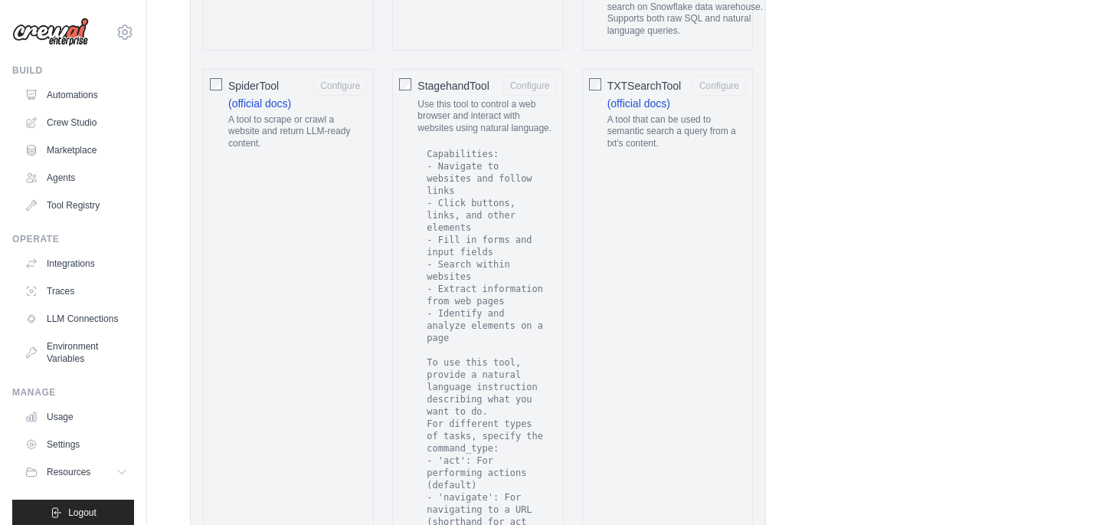
scroll to position [2750, 0]
click at [526, 96] on button "Configure" at bounding box center [530, 86] width 54 height 20
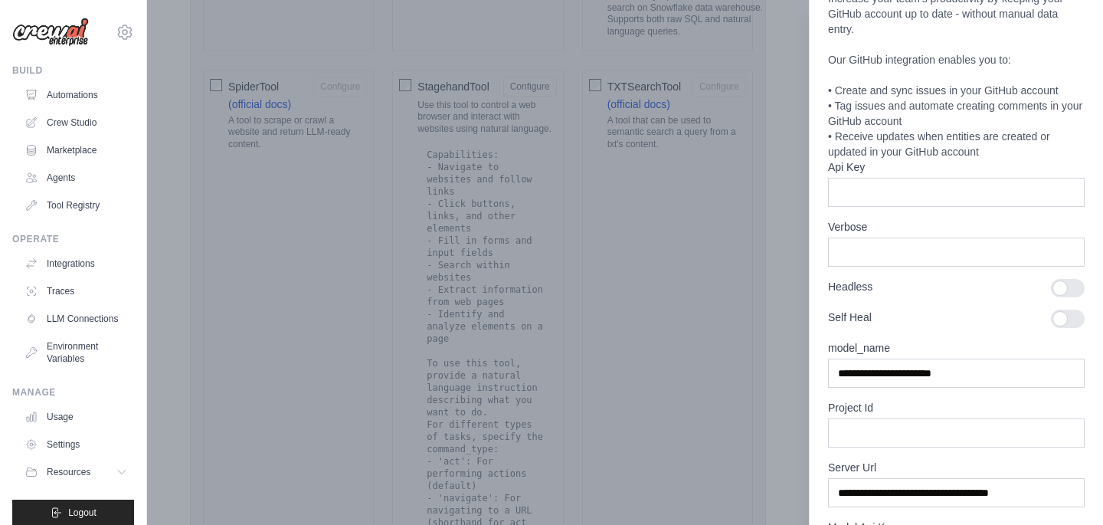
scroll to position [105, 0]
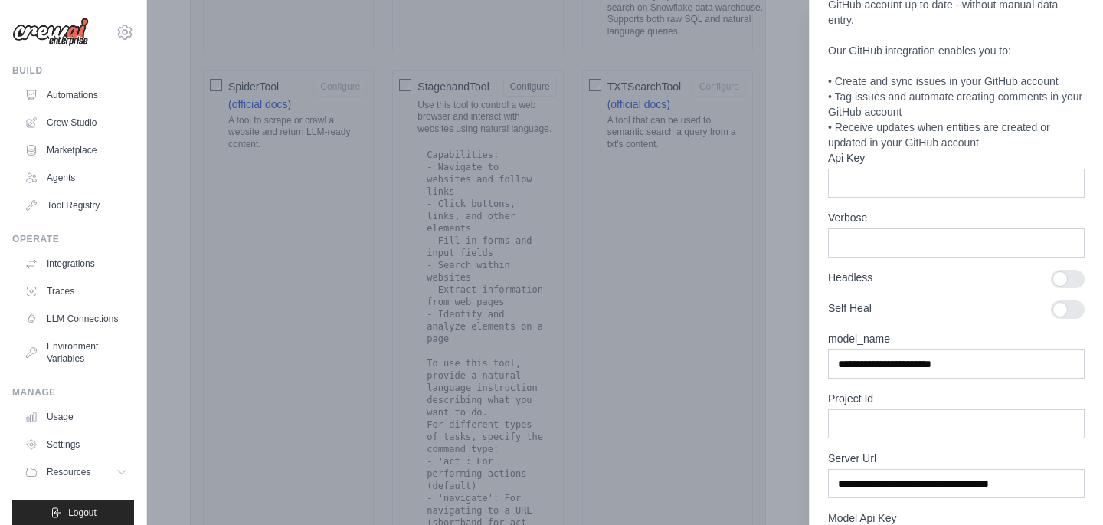
click at [725, 171] on div at bounding box center [551, 262] width 1103 height 525
